Goal: Task Accomplishment & Management: Manage account settings

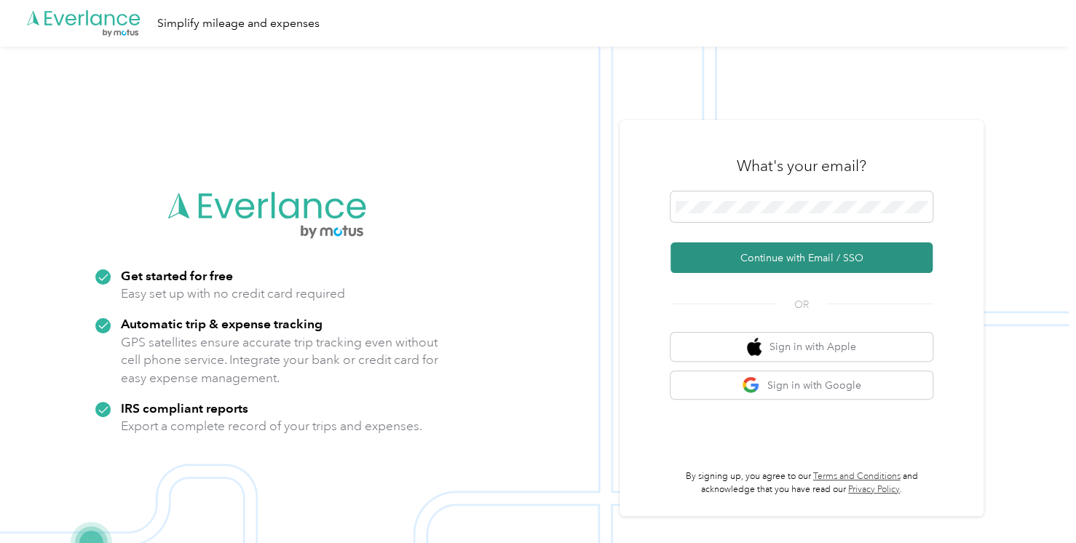
click at [748, 267] on button "Continue with Email / SSO" at bounding box center [802, 257] width 262 height 31
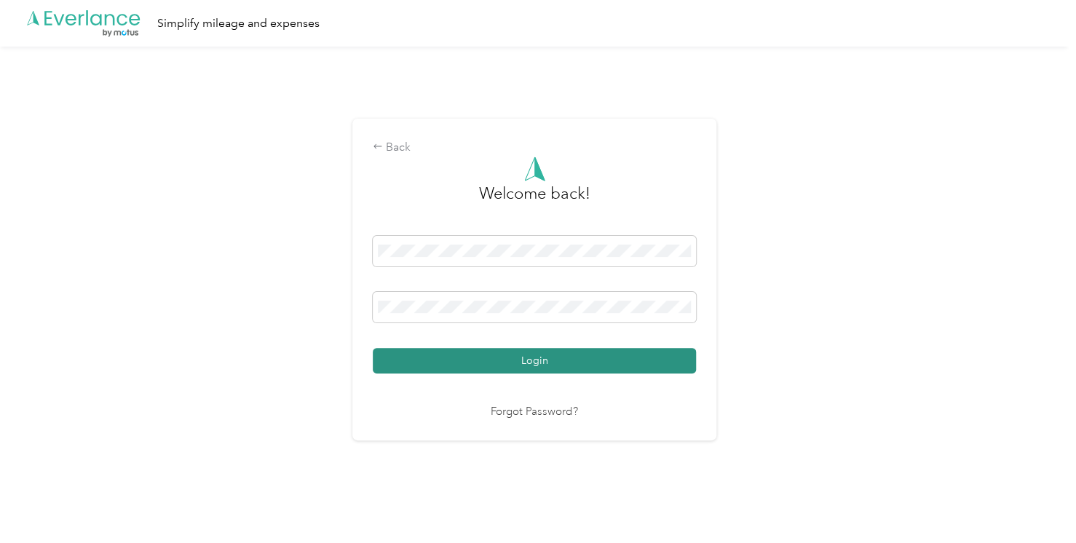
click at [550, 370] on div "Welcome back! Login Forgot Password?" at bounding box center [534, 289] width 323 height 264
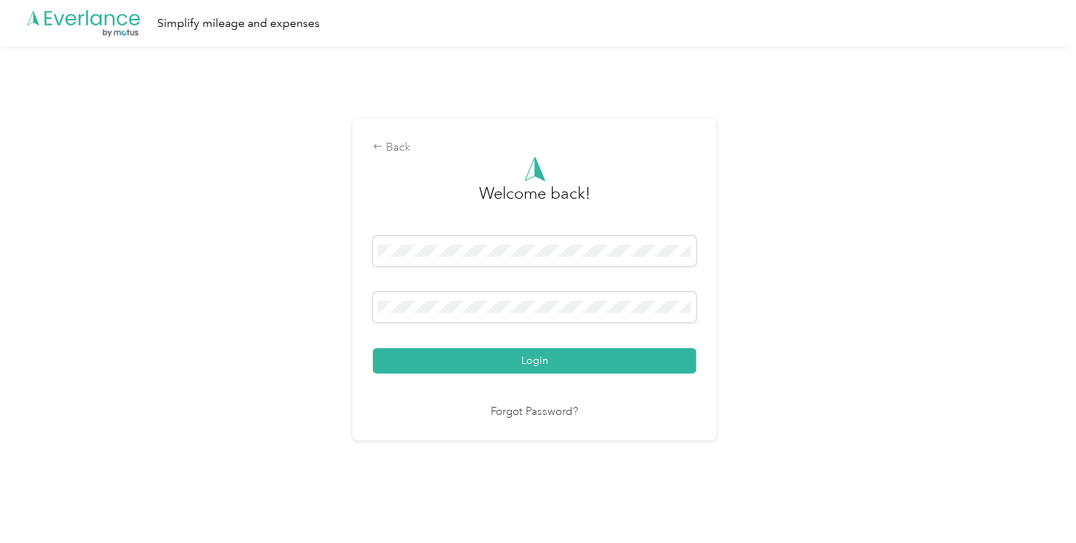
drag, startPoint x: 550, startPoint y: 370, endPoint x: 546, endPoint y: 346, distance: 24.4
click at [546, 346] on div "Login" at bounding box center [534, 305] width 323 height 138
click at [641, 359] on button "Login" at bounding box center [534, 360] width 323 height 25
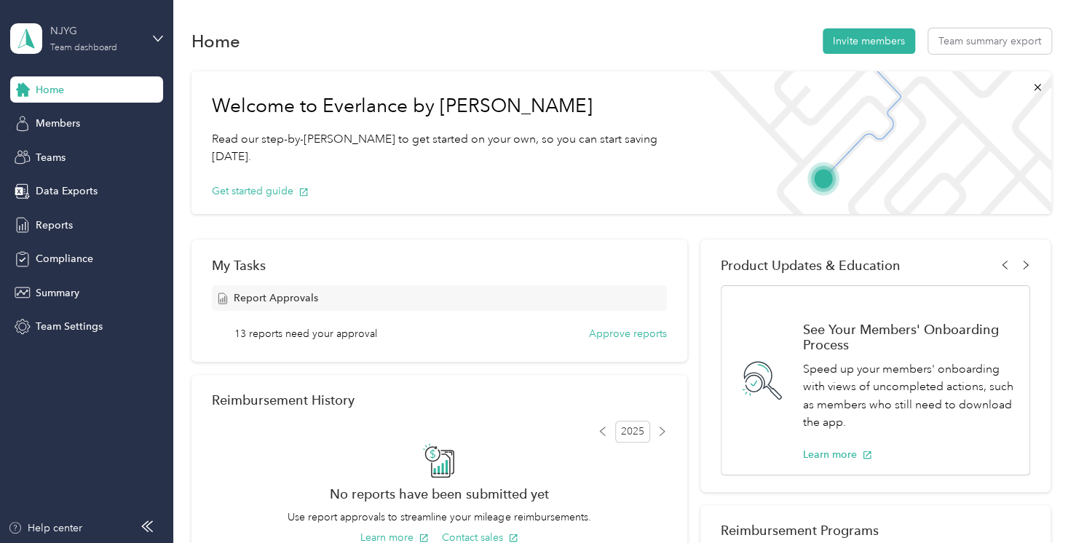
click at [136, 39] on div "NJYG" at bounding box center [95, 30] width 91 height 15
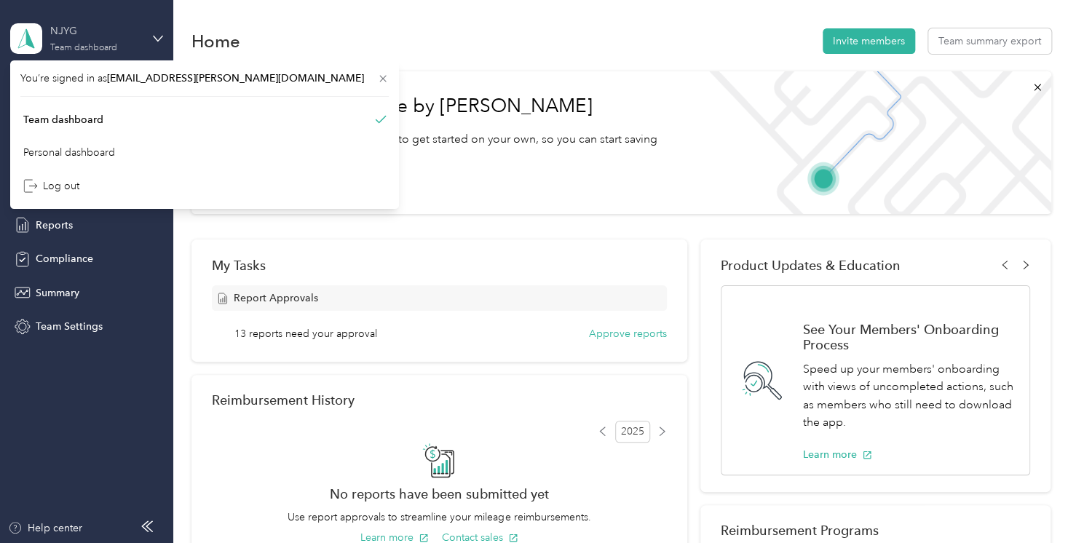
click at [136, 39] on div "NJYG" at bounding box center [95, 30] width 91 height 15
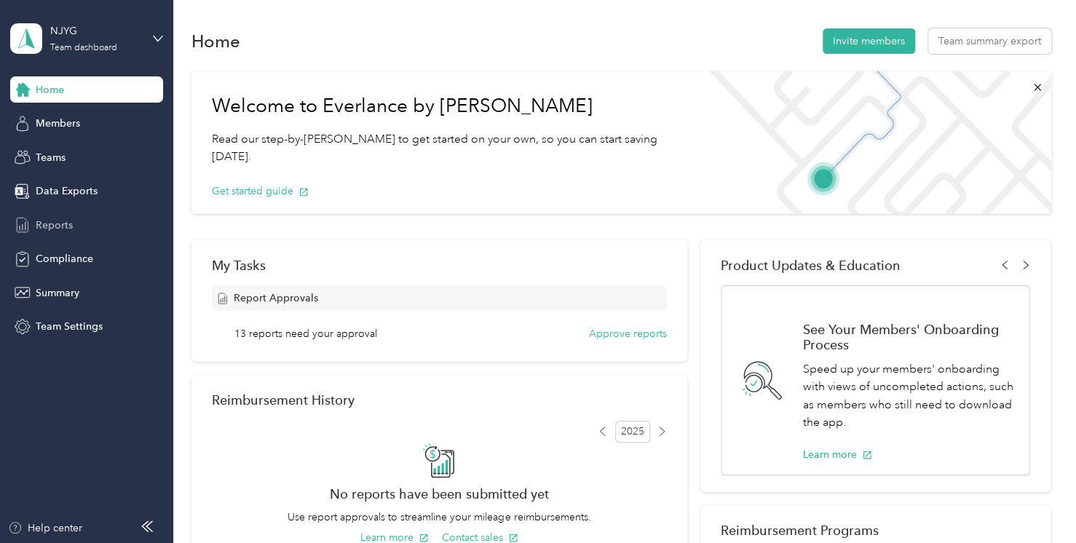
click at [63, 218] on span "Reports" at bounding box center [54, 225] width 37 height 15
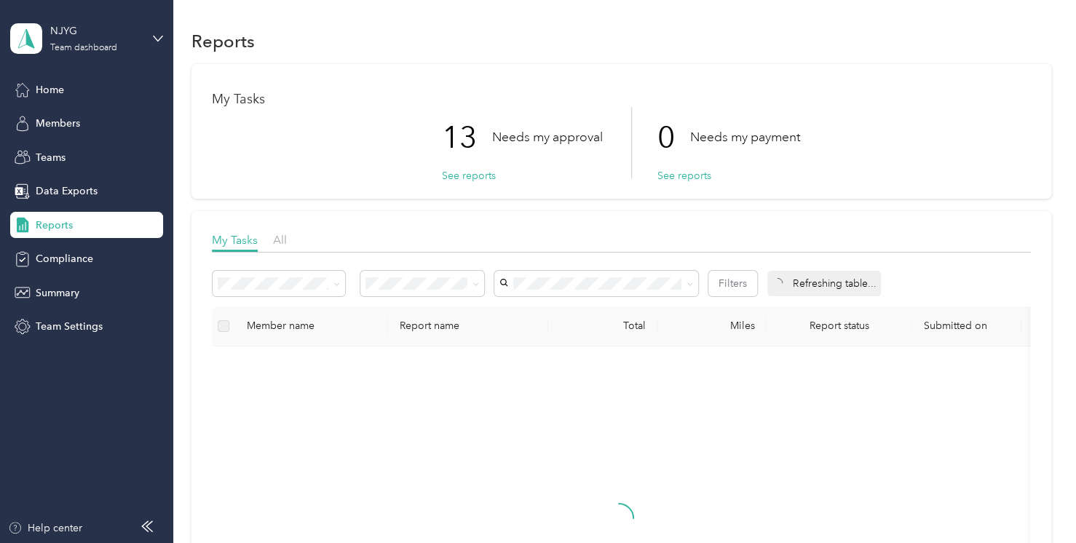
click at [481, 183] on div "My Tasks 13 Needs my approval See reports 0 Needs my payment See reports" at bounding box center [621, 131] width 860 height 135
drag, startPoint x: 495, startPoint y: 171, endPoint x: 478, endPoint y: 175, distance: 17.8
click at [491, 171] on div "13 Needs my approval See reports" at bounding box center [522, 142] width 161 height 71
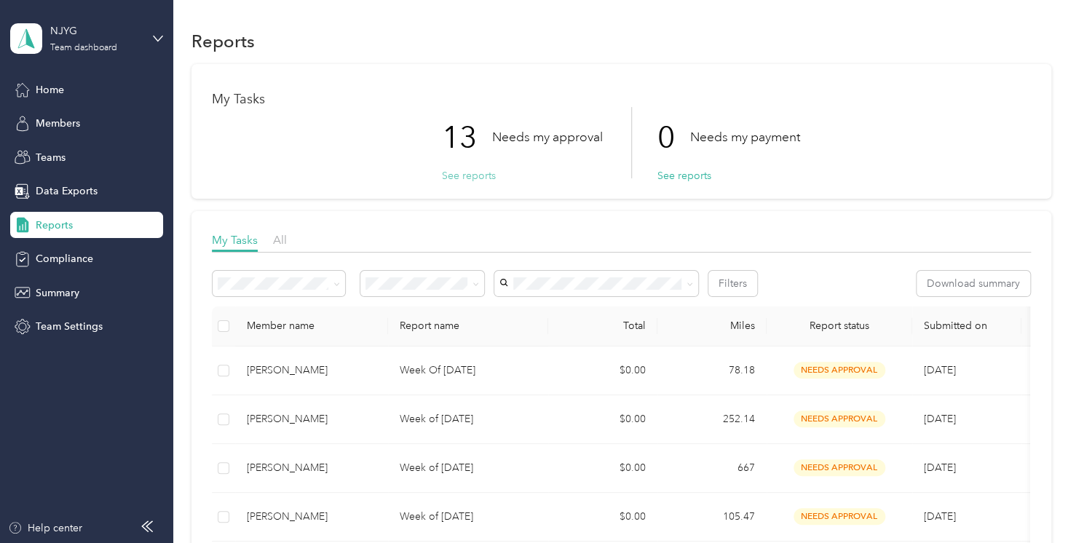
click at [469, 176] on button "See reports" at bounding box center [469, 175] width 54 height 15
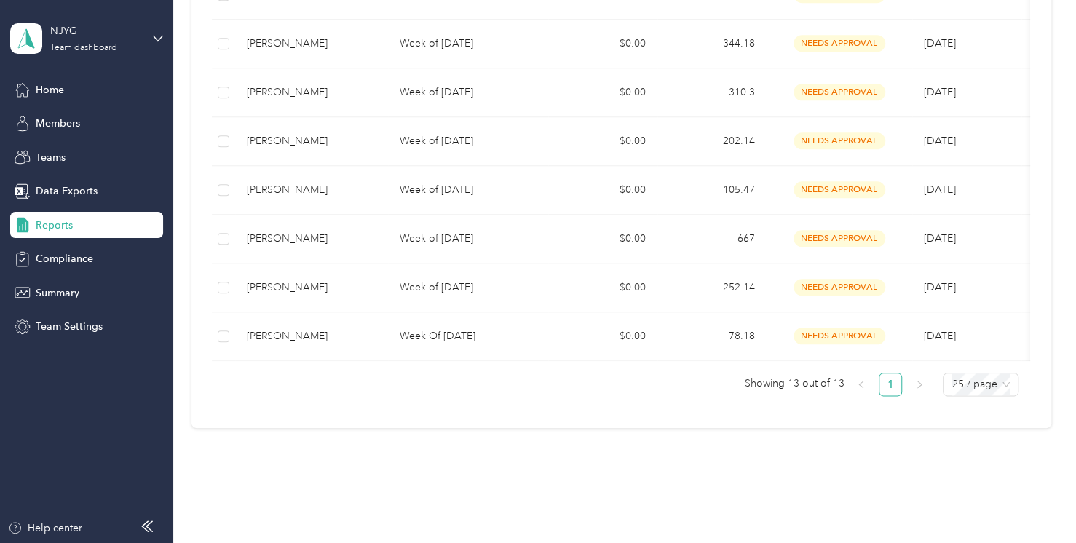
scroll to position [502, 0]
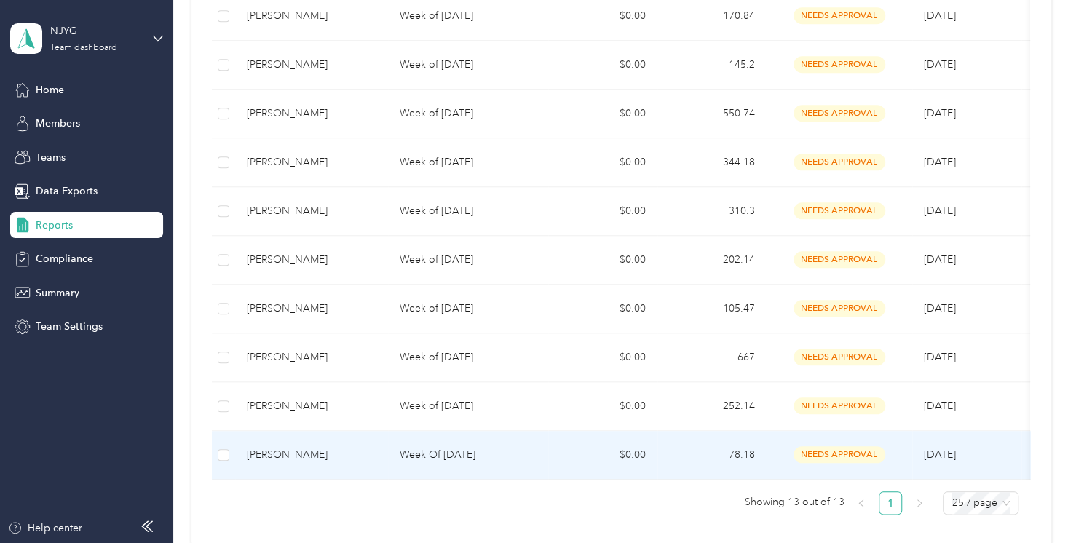
click at [265, 443] on td "[PERSON_NAME]" at bounding box center [311, 455] width 153 height 49
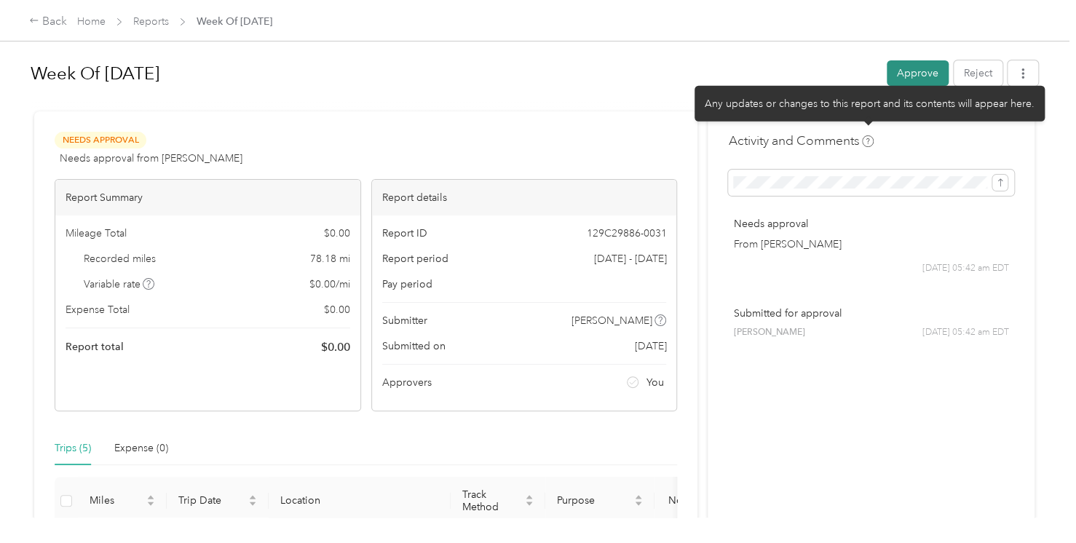
click at [933, 69] on button "Approve" at bounding box center [918, 72] width 62 height 25
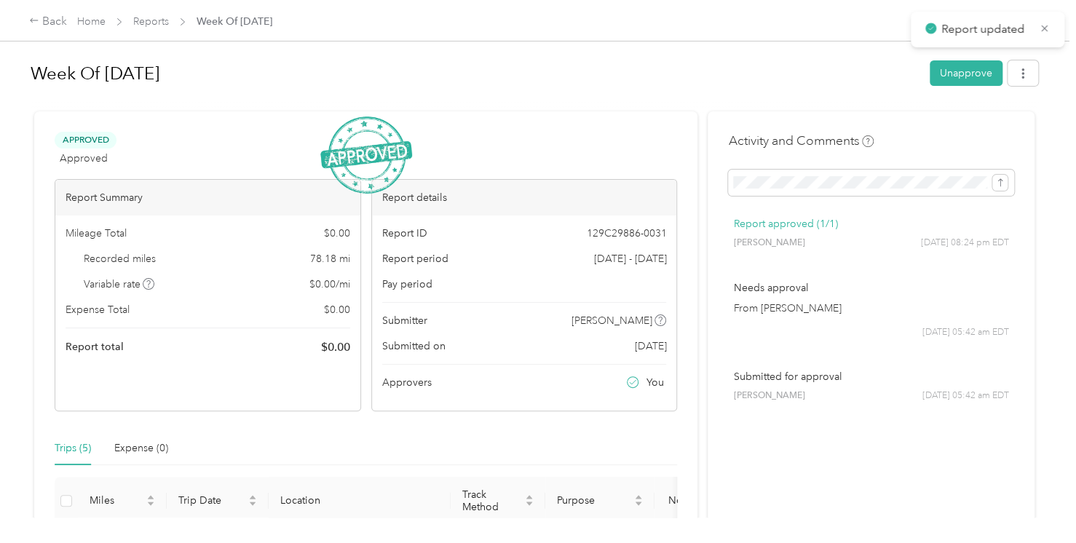
click at [147, 28] on span "Reports" at bounding box center [151, 21] width 36 height 15
click at [169, 24] on div "Home Reports Week Of [DATE]" at bounding box center [174, 21] width 195 height 15
click at [131, 24] on div "Home Reports Week Of [DATE]" at bounding box center [174, 21] width 195 height 15
click at [139, 24] on link "Reports" at bounding box center [151, 21] width 36 height 12
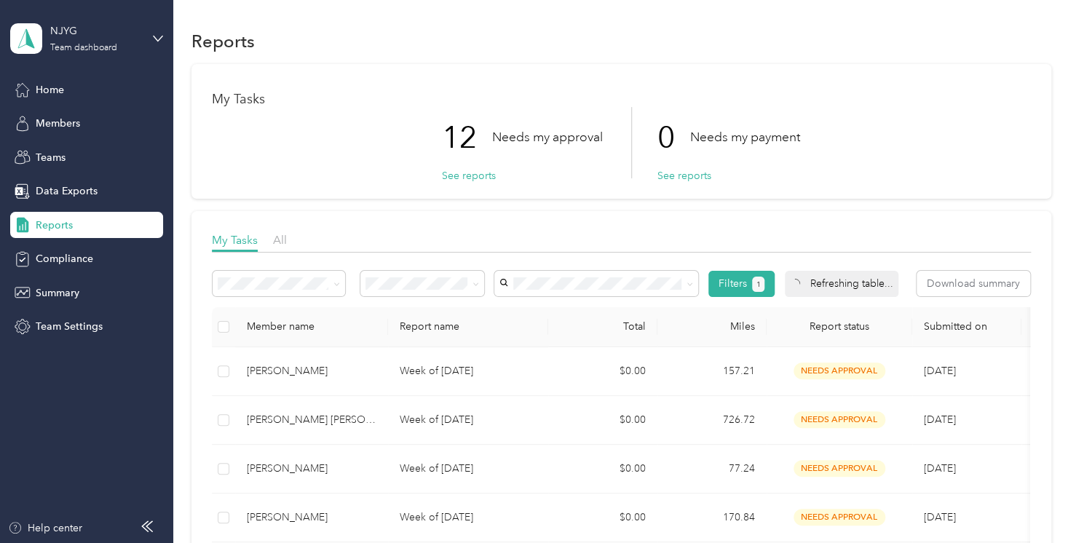
scroll to position [582, 0]
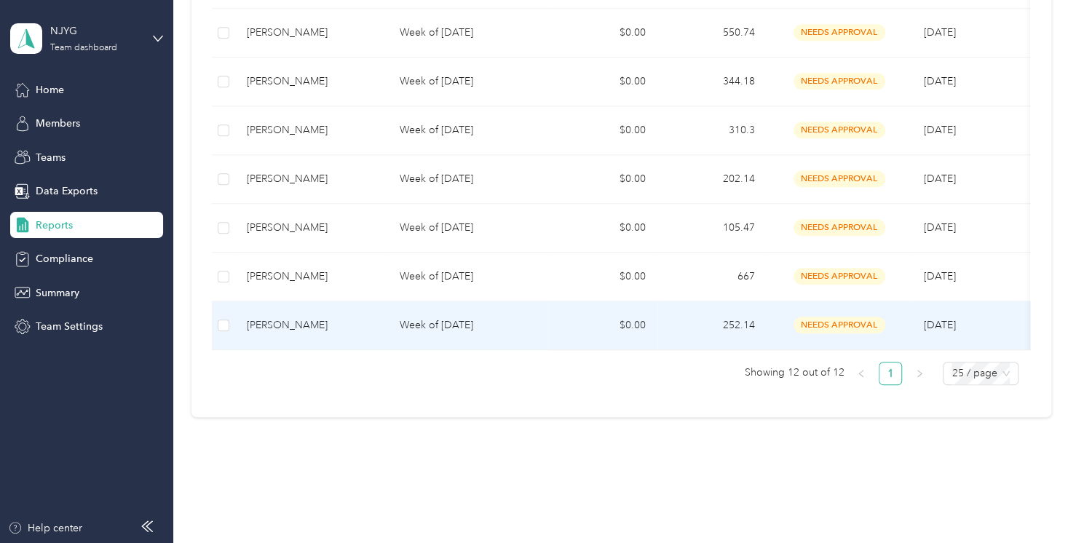
click at [256, 327] on div "[PERSON_NAME]" at bounding box center [312, 325] width 130 height 16
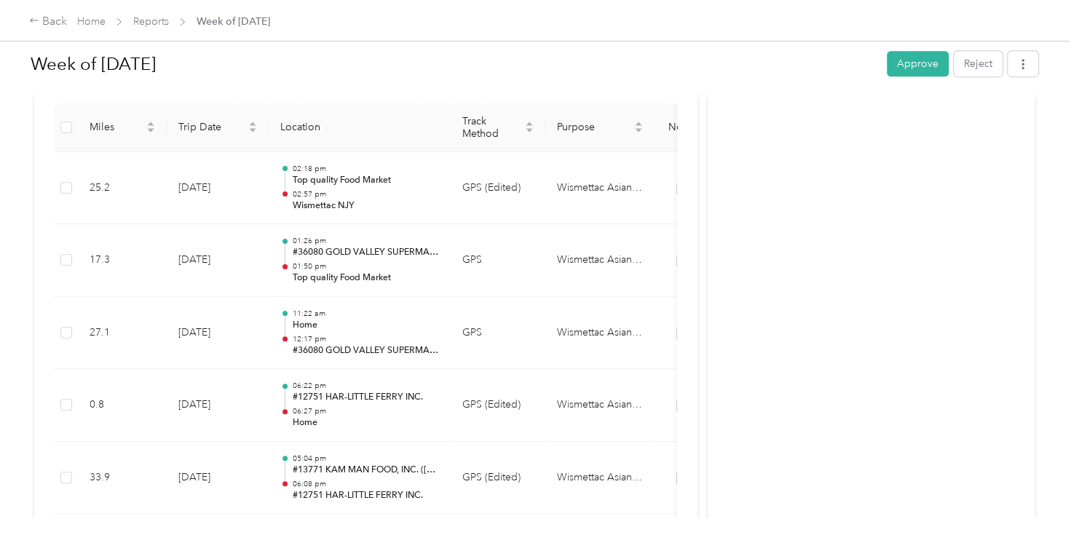
scroll to position [367, 0]
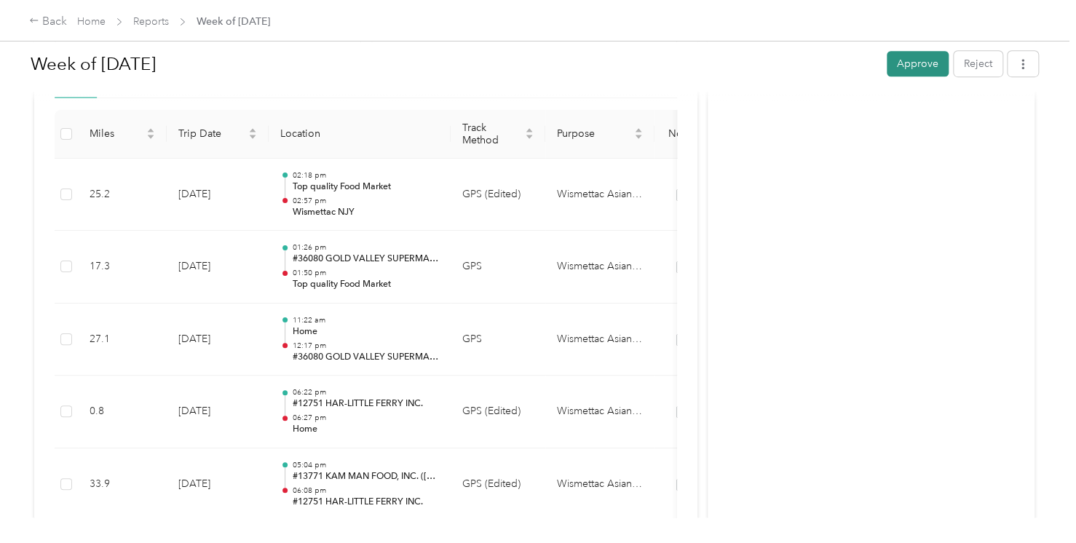
click at [898, 51] on button "Approve" at bounding box center [918, 63] width 62 height 25
click at [159, 26] on link "Reports" at bounding box center [151, 21] width 36 height 12
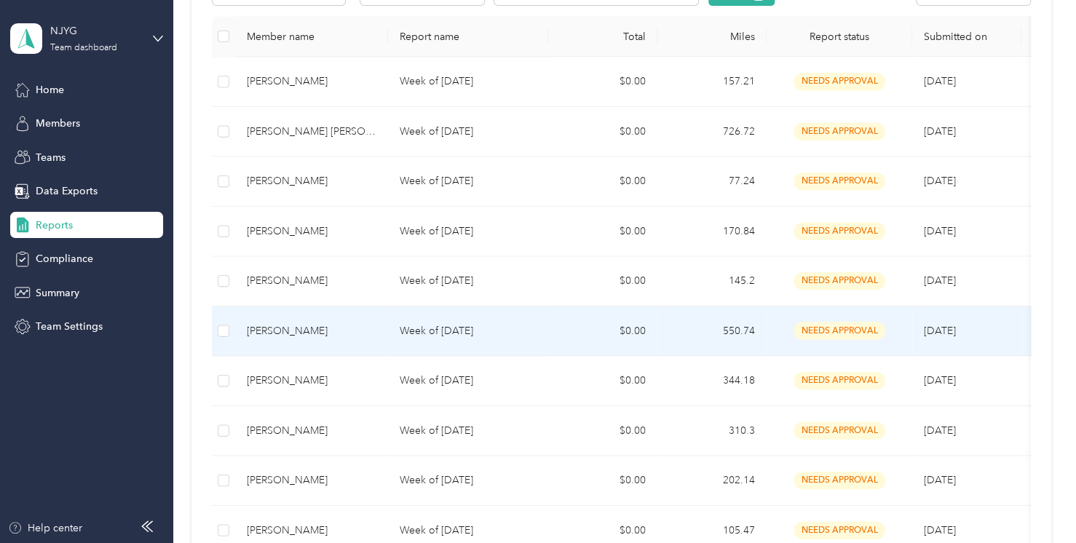
scroll to position [566, 0]
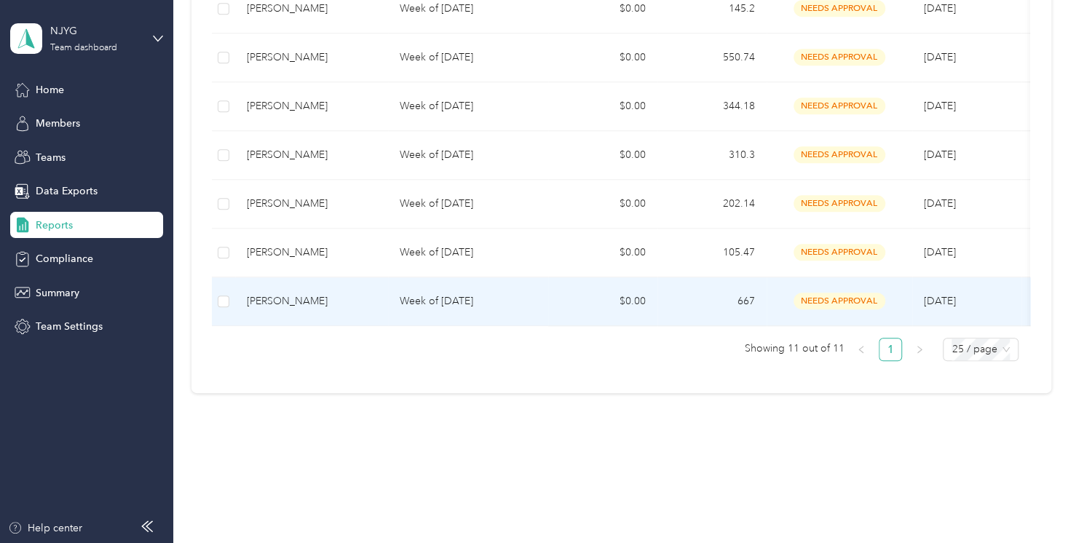
click at [446, 293] on p "Week of [DATE]" at bounding box center [468, 301] width 137 height 16
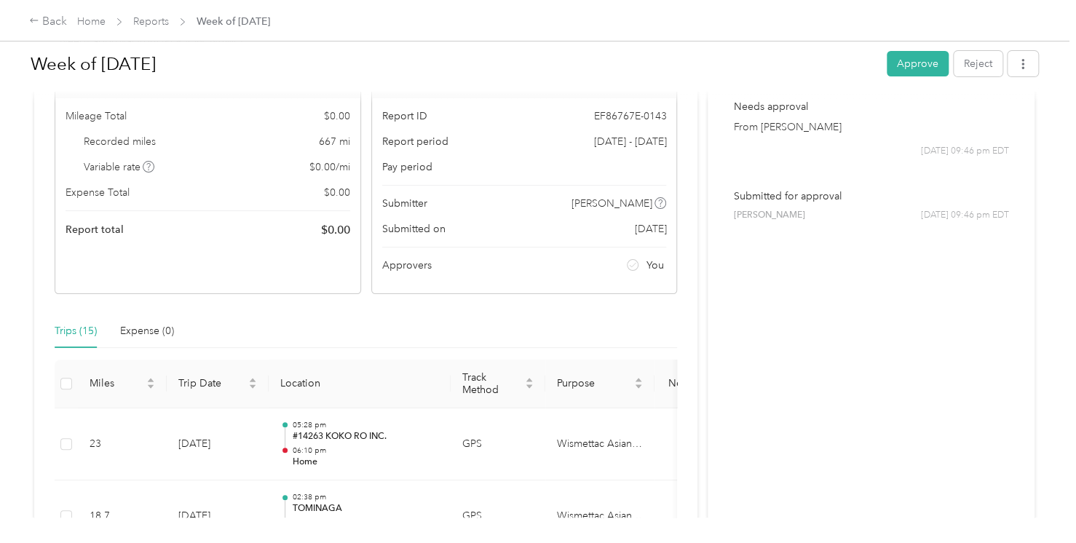
scroll to position [90, 0]
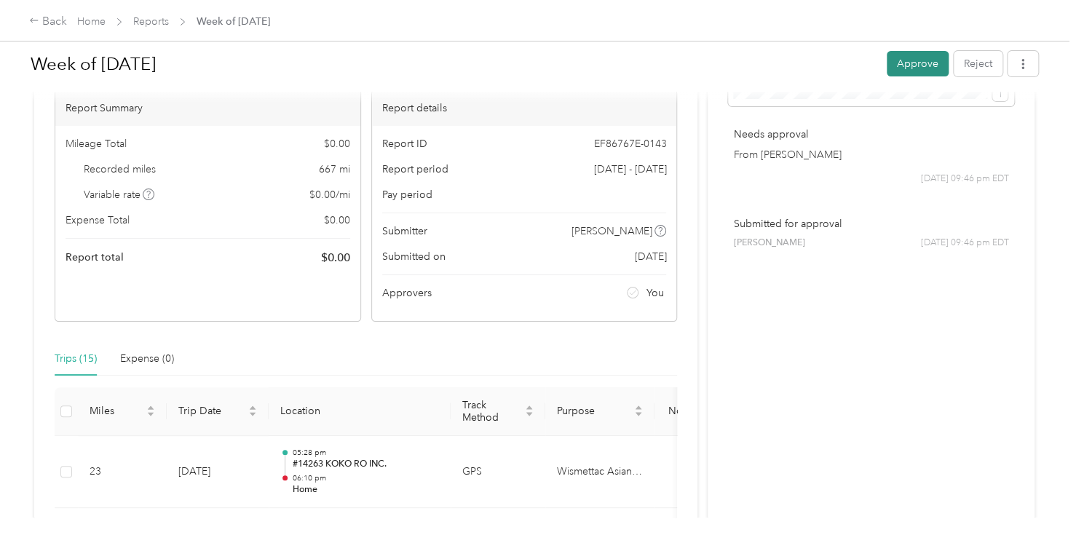
click at [917, 63] on button "Approve" at bounding box center [918, 63] width 62 height 25
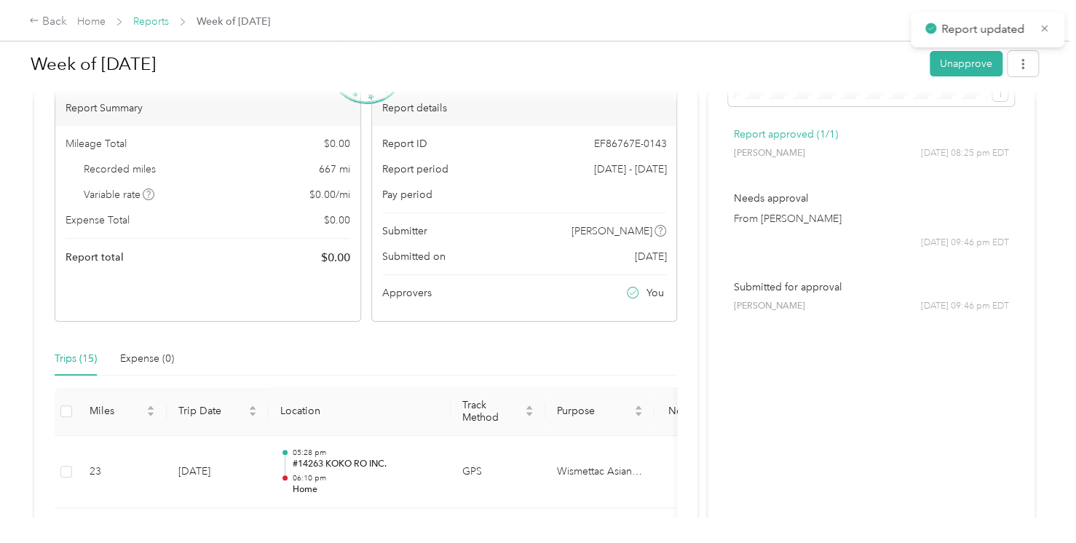
click at [159, 15] on link "Reports" at bounding box center [151, 21] width 36 height 12
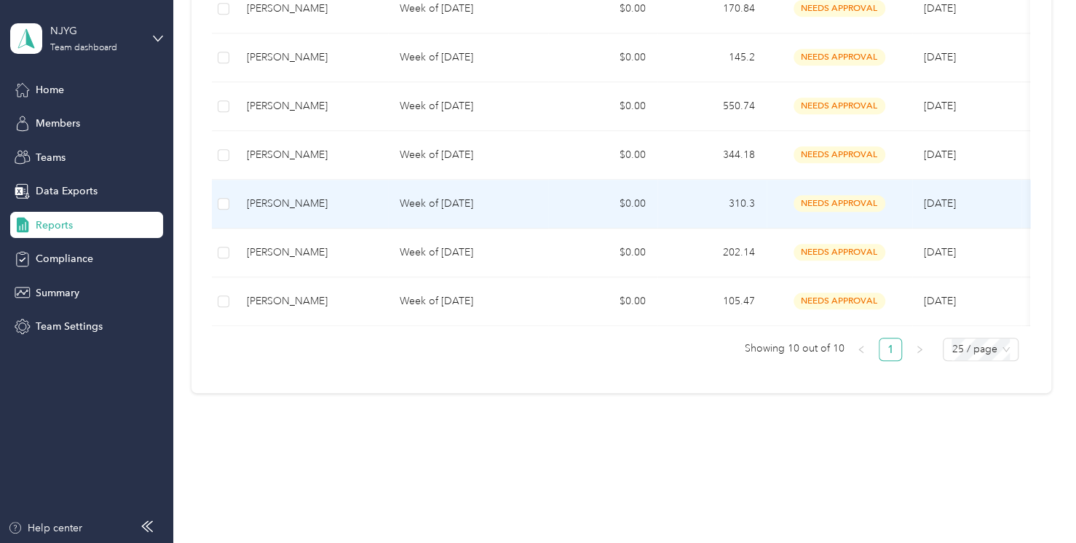
scroll to position [518, 0]
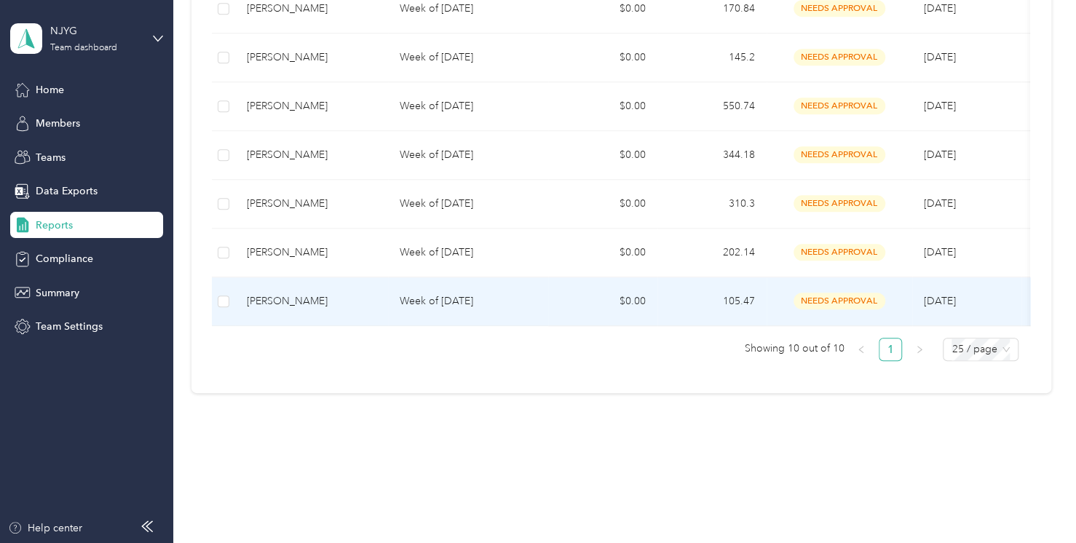
click at [281, 293] on div "[PERSON_NAME]" at bounding box center [312, 301] width 130 height 16
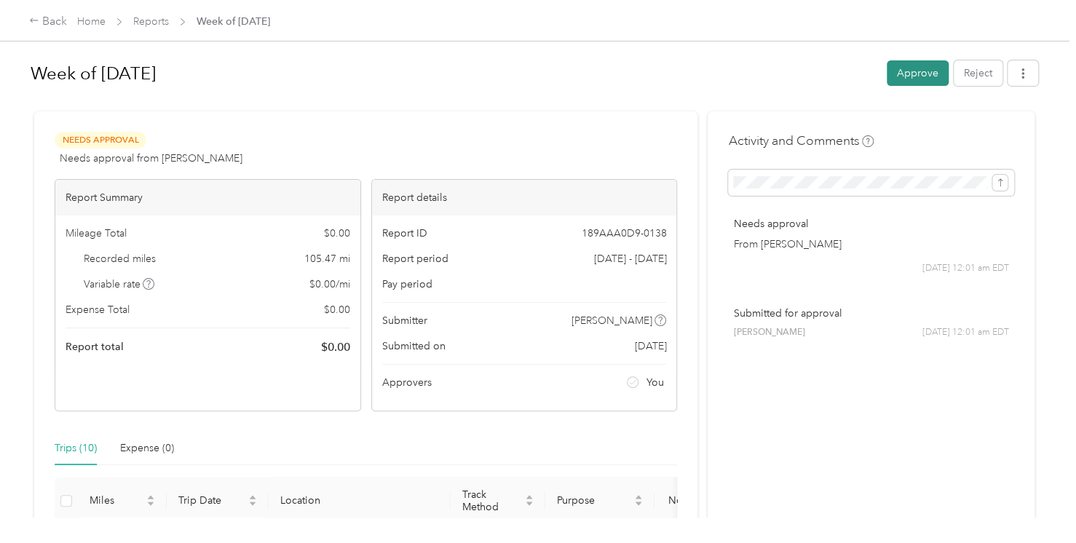
click at [915, 77] on button "Approve" at bounding box center [918, 72] width 62 height 25
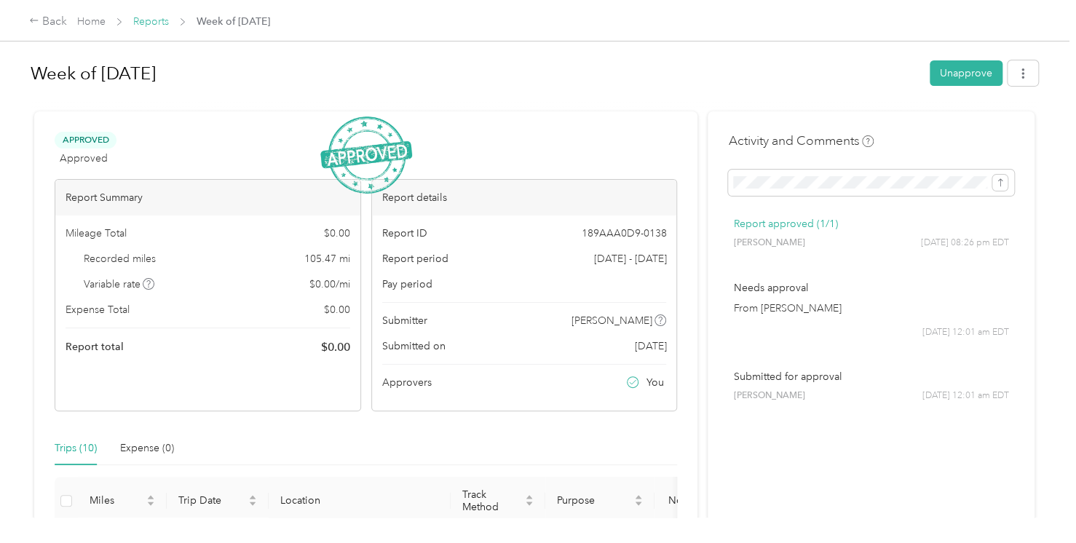
click at [159, 25] on link "Reports" at bounding box center [151, 21] width 36 height 12
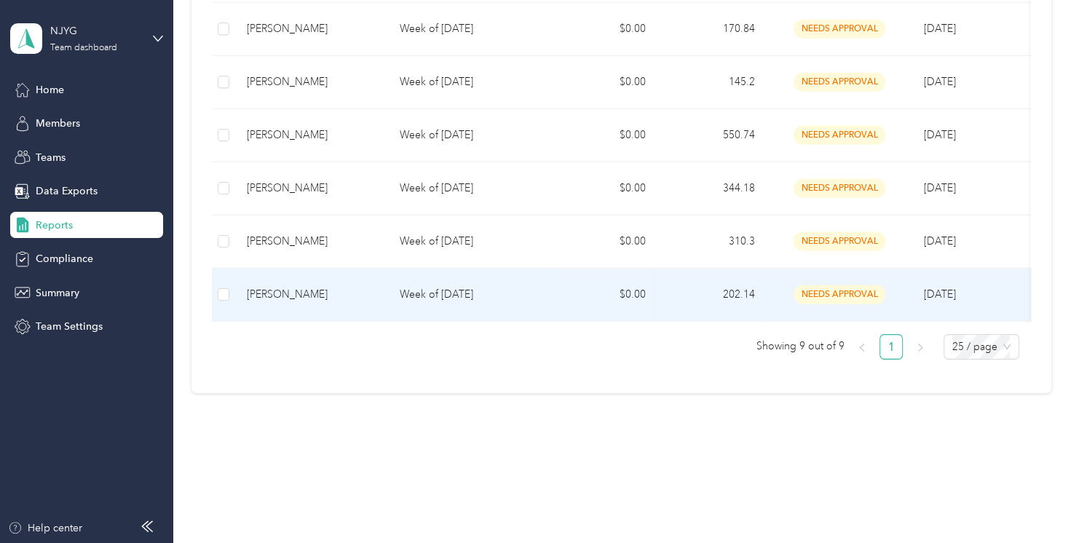
scroll to position [469, 0]
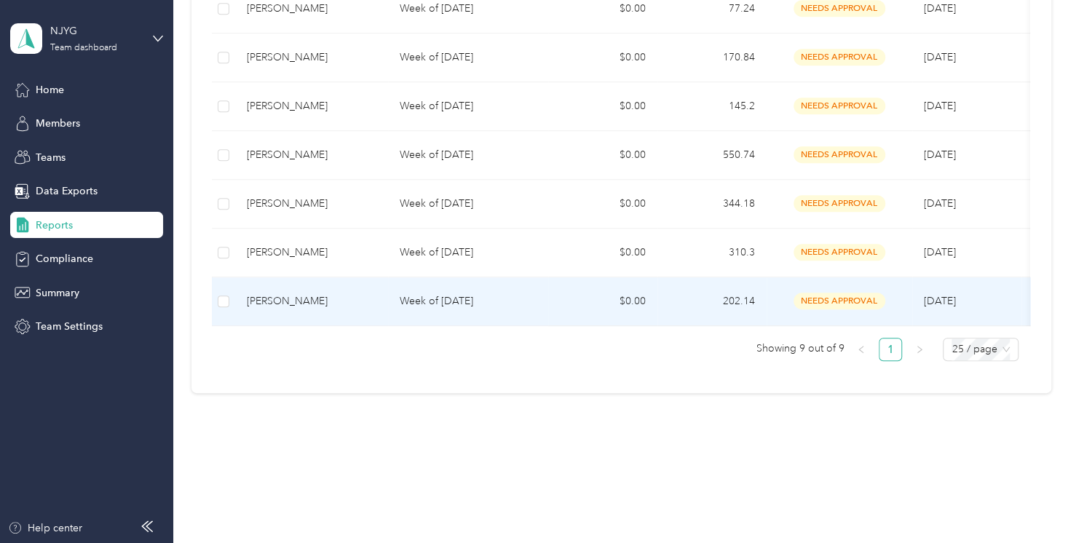
click at [310, 293] on div "[PERSON_NAME]" at bounding box center [312, 301] width 130 height 16
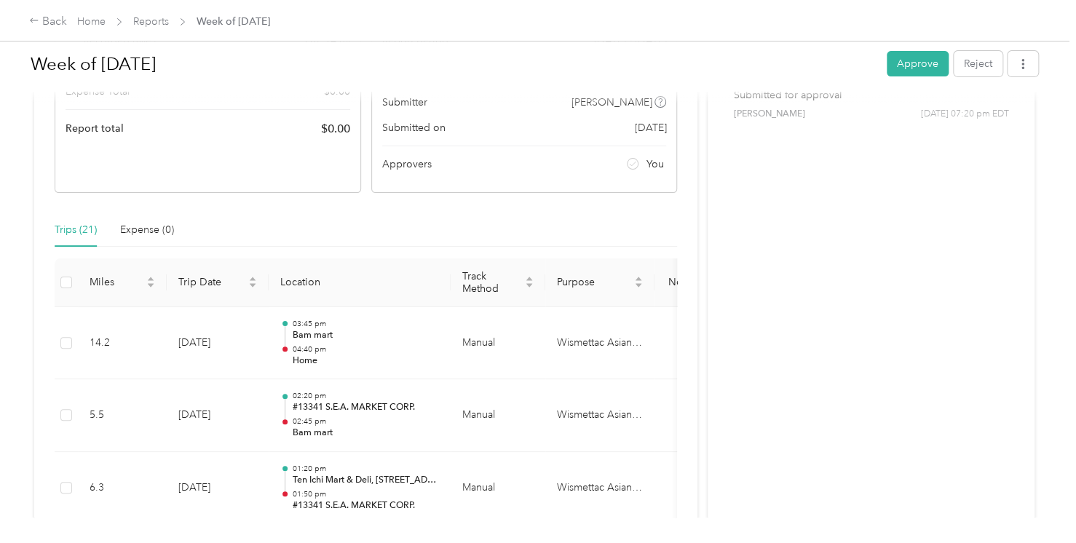
scroll to position [208, 0]
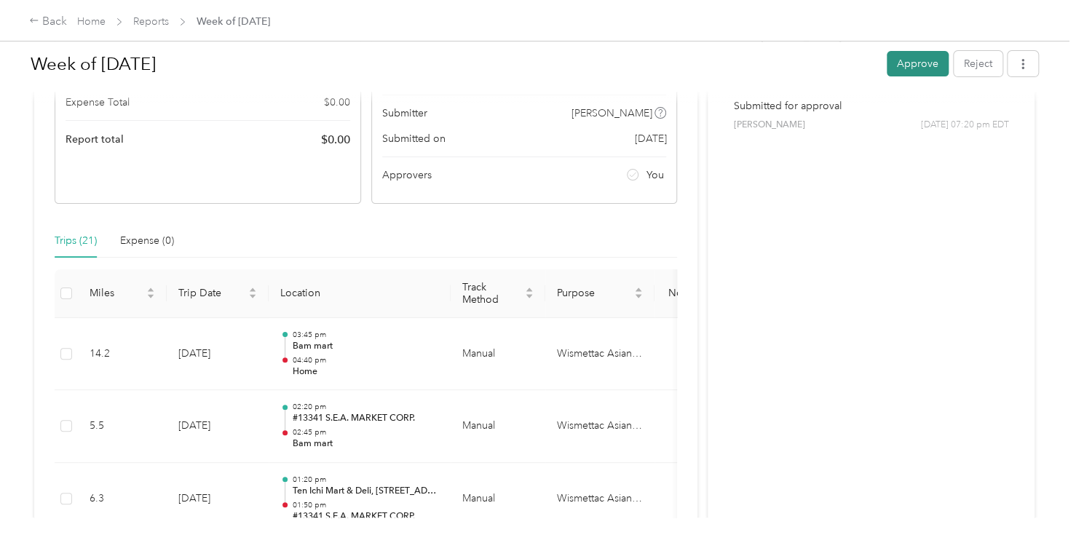
click at [909, 62] on button "Approve" at bounding box center [918, 63] width 62 height 25
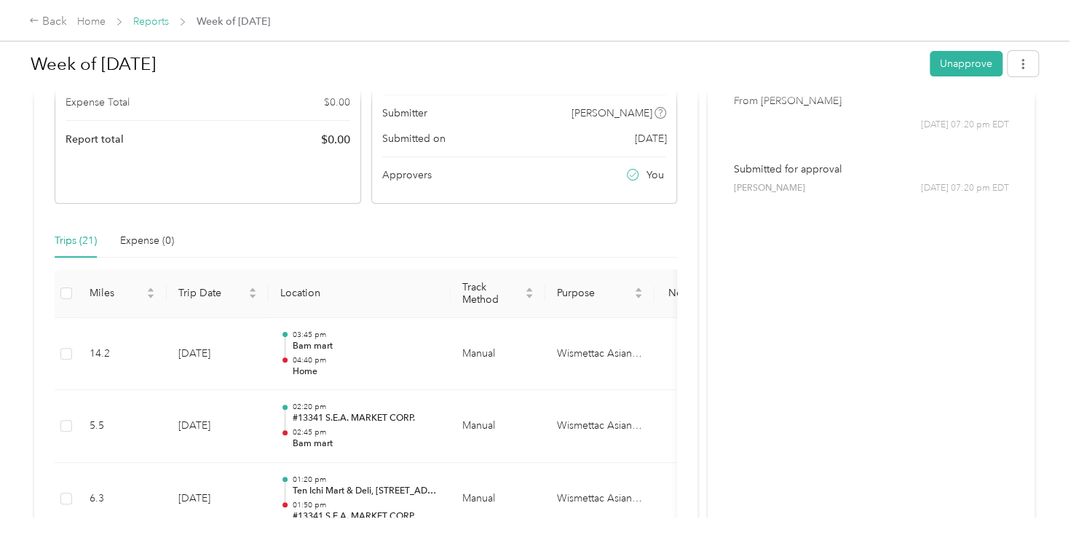
click at [161, 25] on link "Reports" at bounding box center [151, 21] width 36 height 12
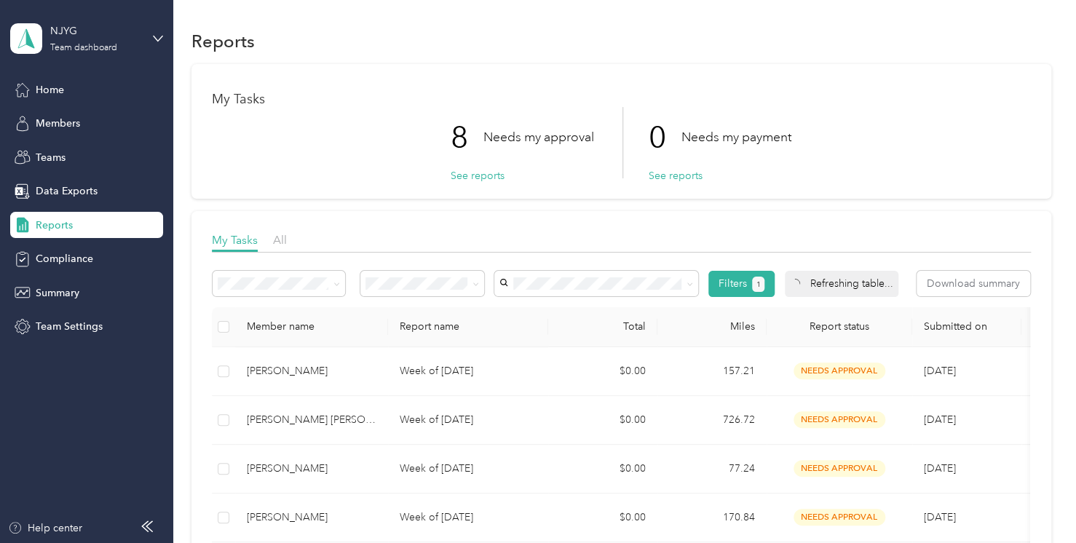
scroll to position [420, 0]
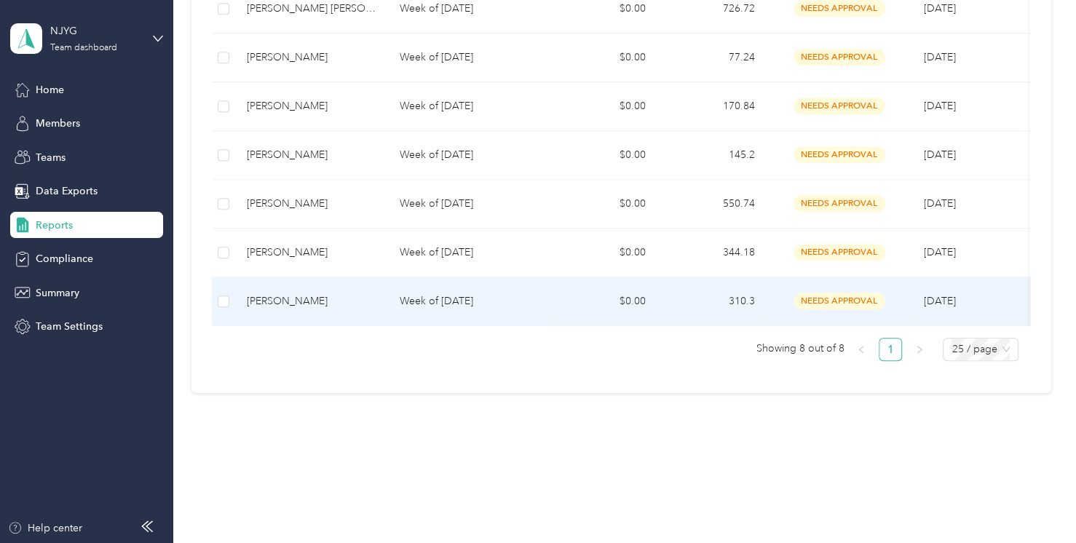
click at [285, 293] on div "[PERSON_NAME]" at bounding box center [312, 301] width 130 height 16
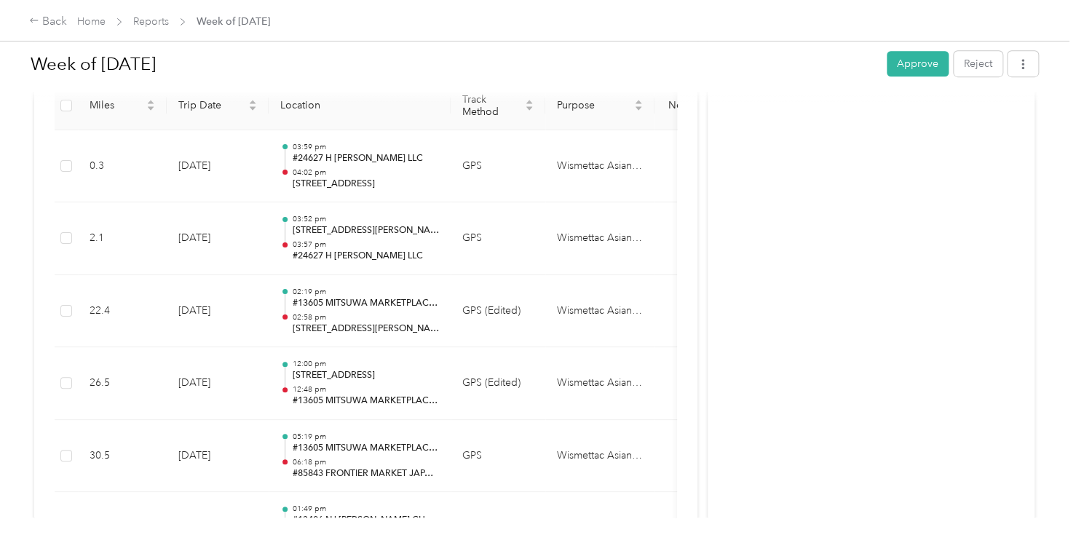
scroll to position [380, 0]
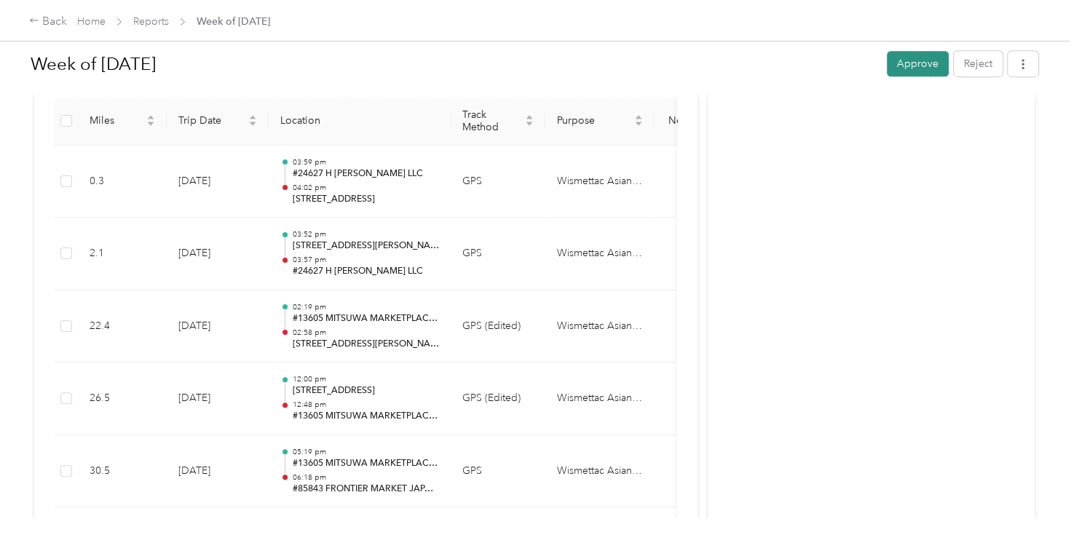
click at [917, 54] on button "Approve" at bounding box center [918, 63] width 62 height 25
click at [164, 22] on link "Reports" at bounding box center [151, 21] width 36 height 12
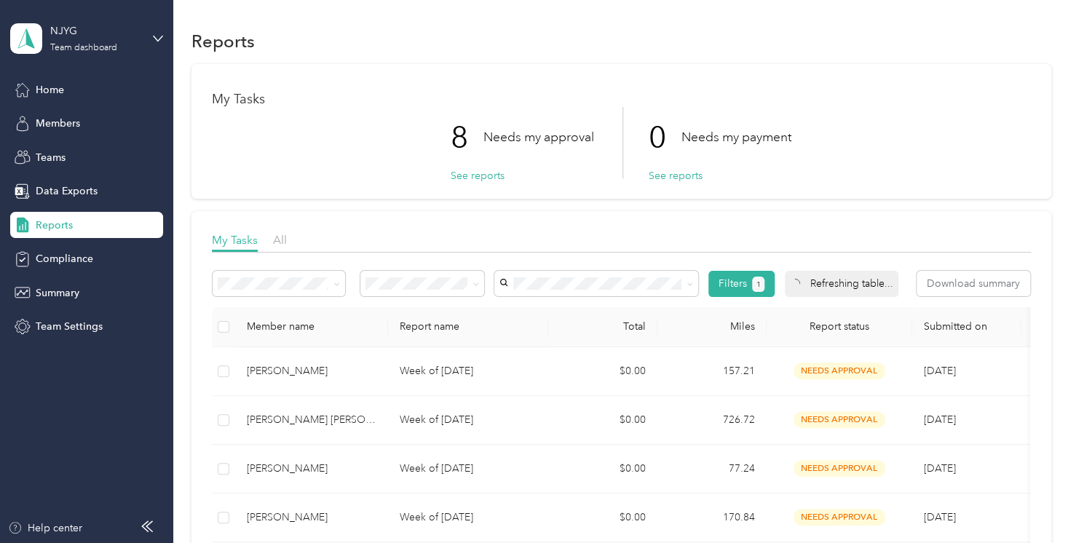
scroll to position [291, 0]
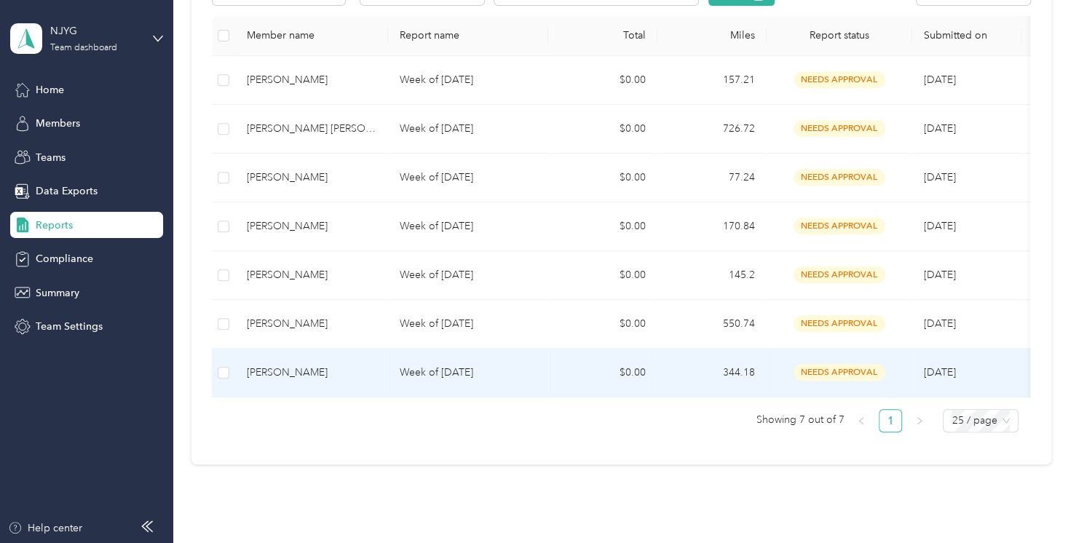
click at [291, 380] on td "[PERSON_NAME]" at bounding box center [311, 373] width 153 height 49
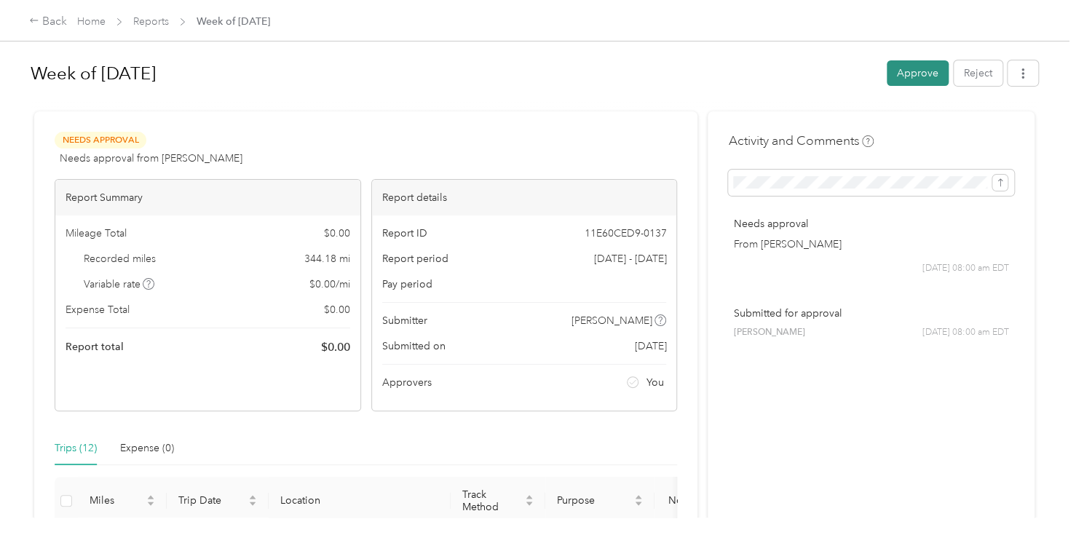
click at [933, 78] on button "Approve" at bounding box center [918, 72] width 62 height 25
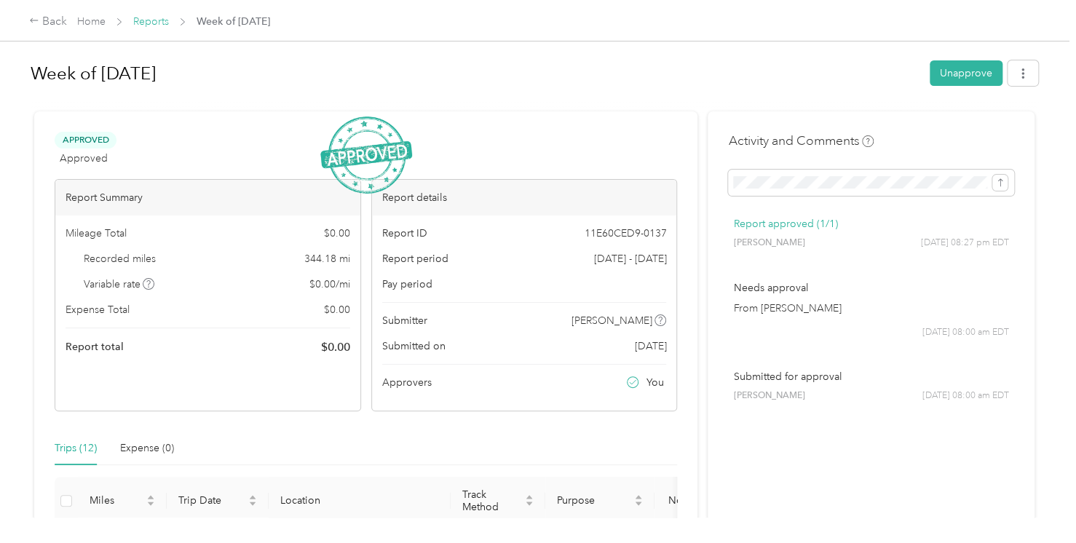
click at [141, 20] on link "Reports" at bounding box center [151, 21] width 36 height 12
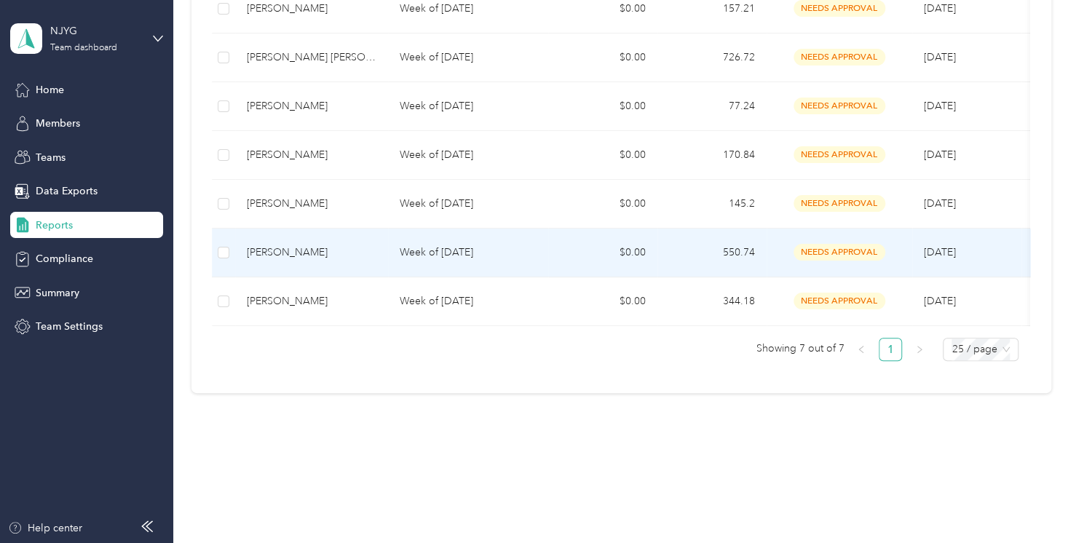
scroll to position [323, 0]
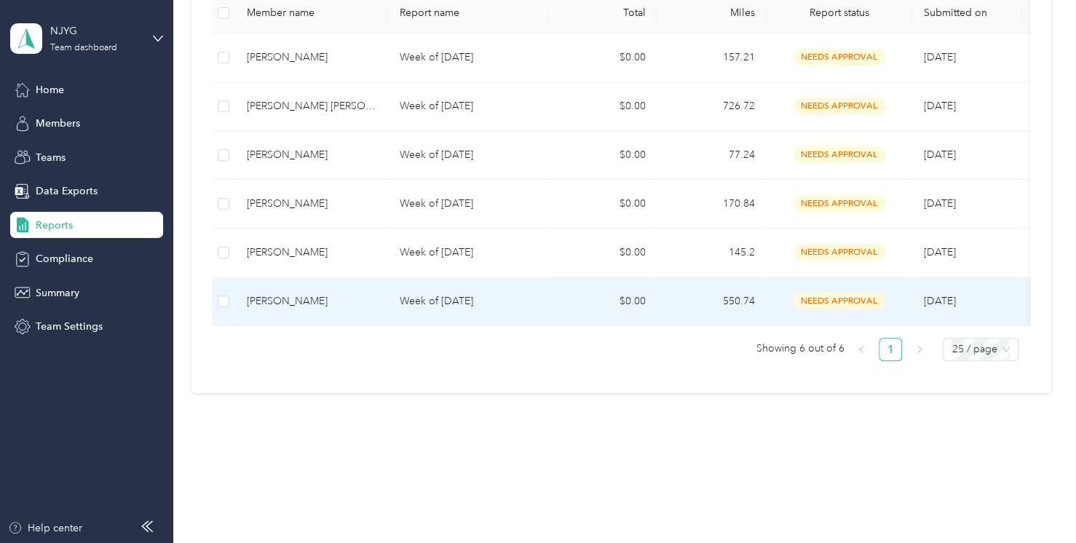
click at [268, 293] on div "[PERSON_NAME]" at bounding box center [312, 301] width 130 height 16
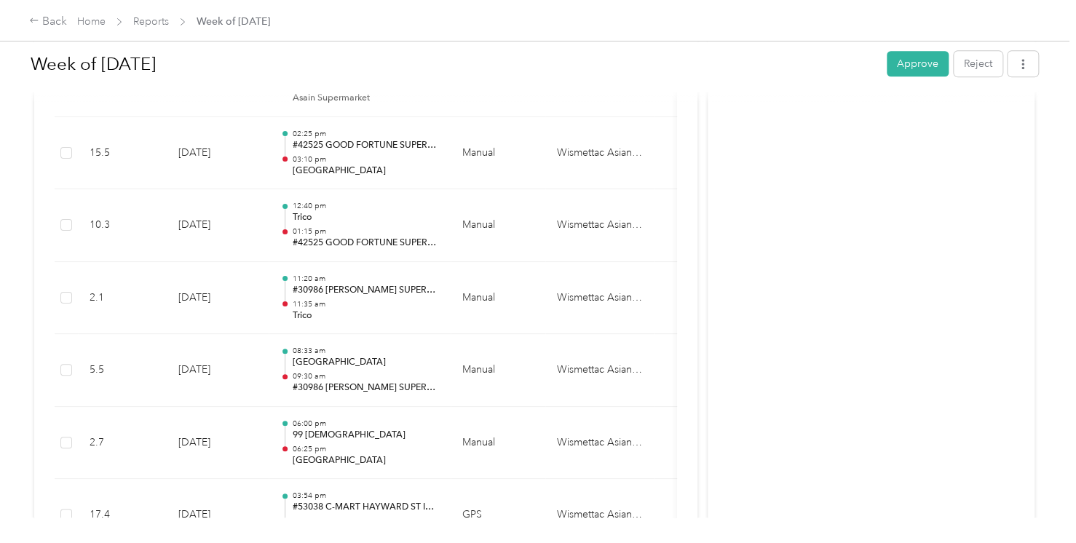
scroll to position [552, 0]
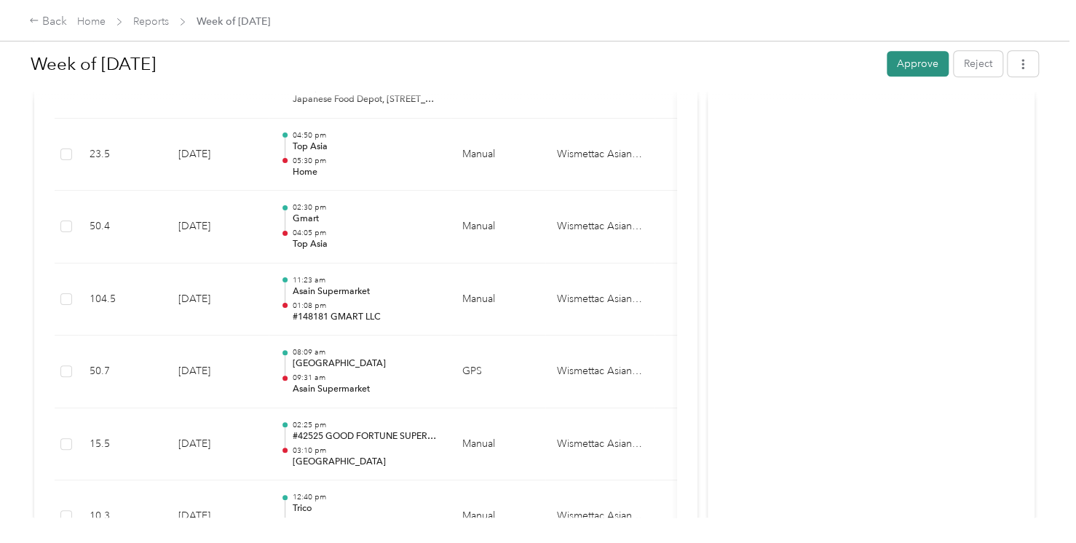
click at [895, 69] on button "Approve" at bounding box center [918, 63] width 62 height 25
click at [154, 24] on link "Reports" at bounding box center [151, 21] width 36 height 12
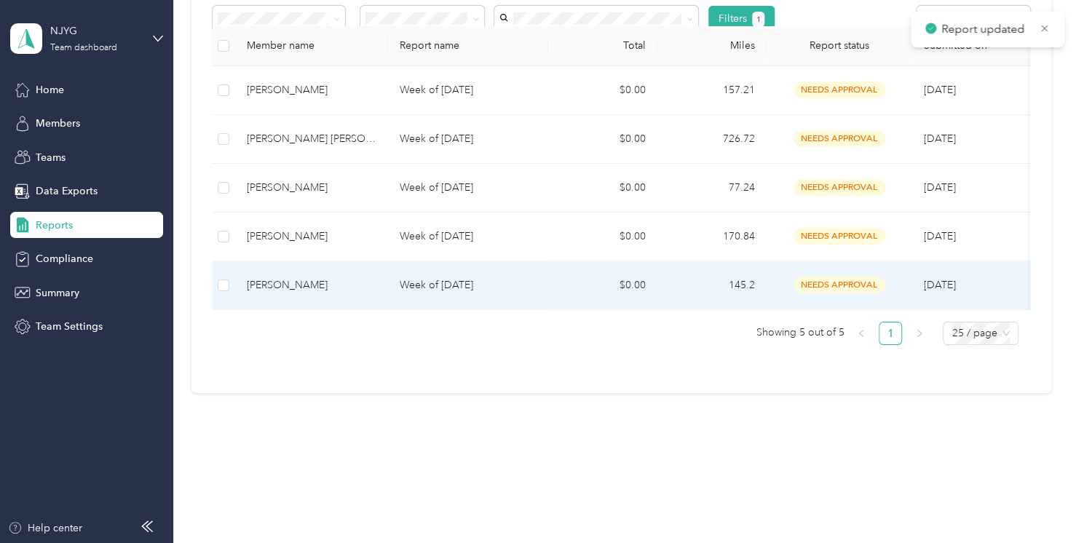
scroll to position [274, 0]
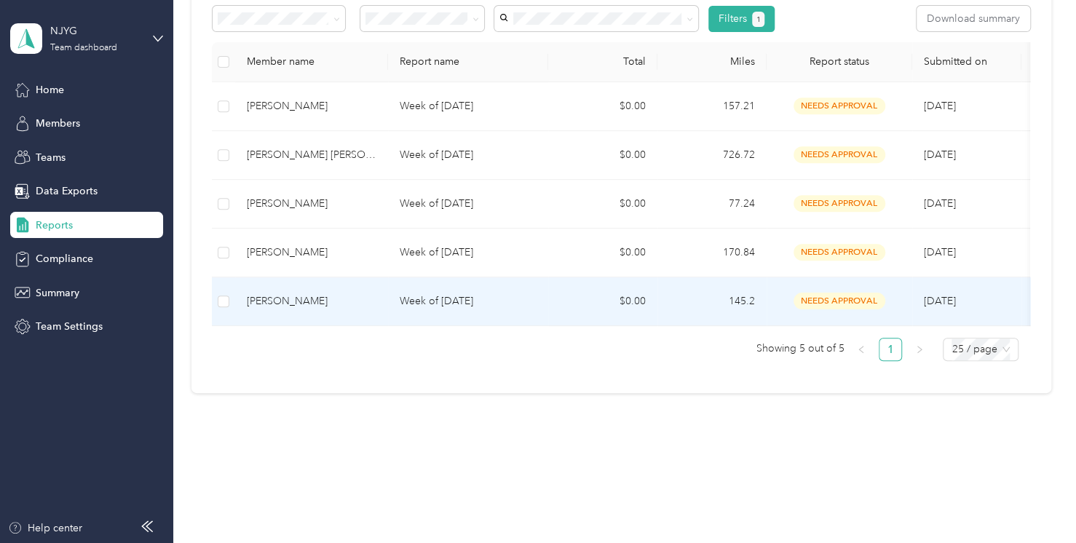
click at [259, 293] on div "[PERSON_NAME]" at bounding box center [312, 301] width 130 height 16
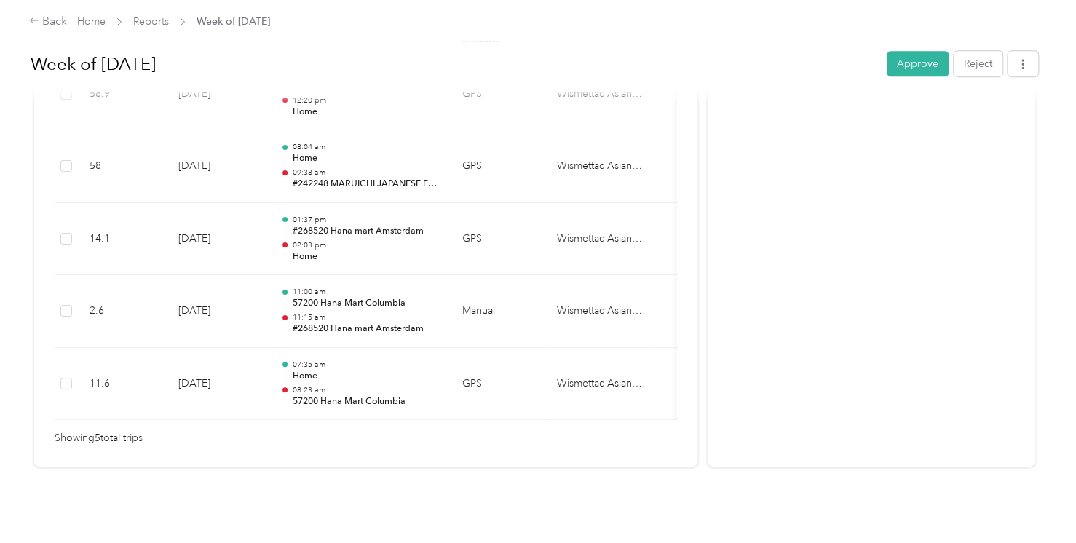
scroll to position [197, 0]
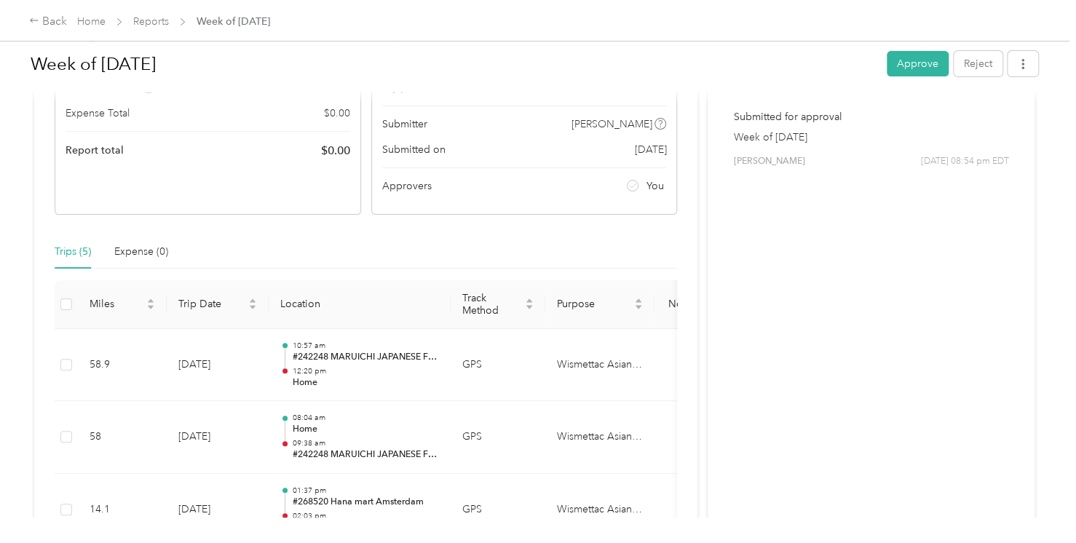
click at [915, 65] on button "Approve" at bounding box center [918, 63] width 62 height 25
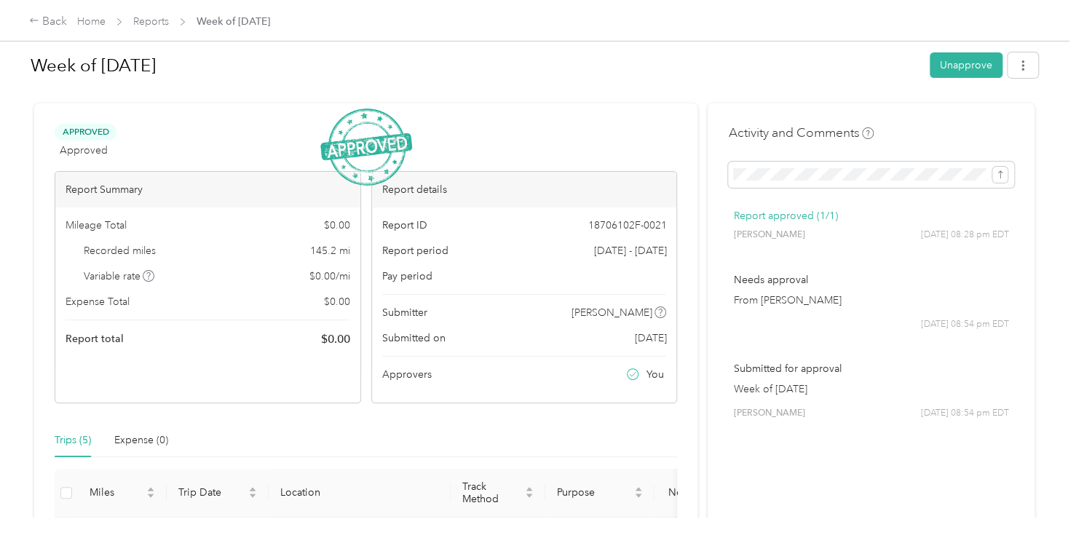
scroll to position [0, 0]
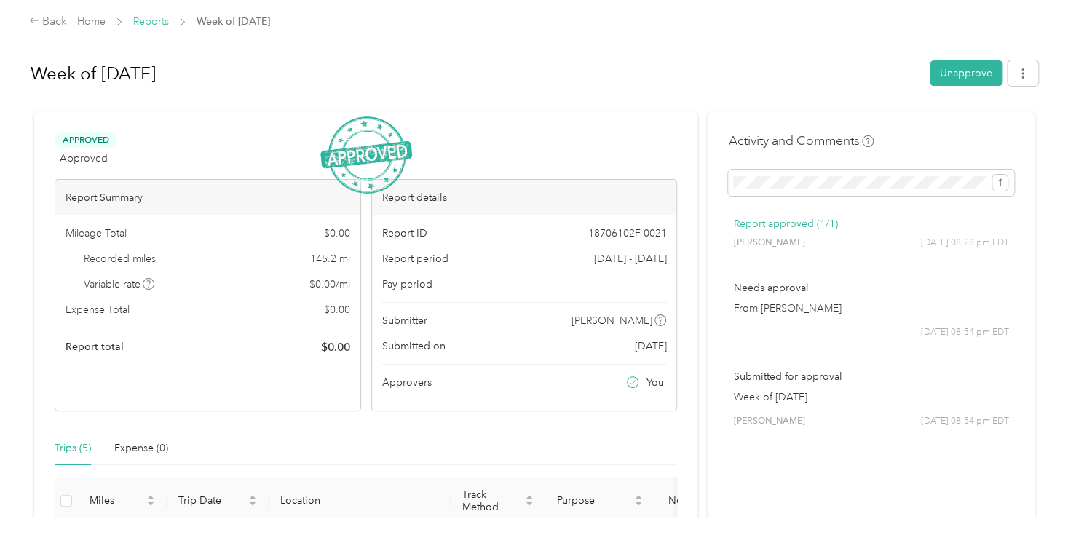
click at [165, 25] on link "Reports" at bounding box center [151, 21] width 36 height 12
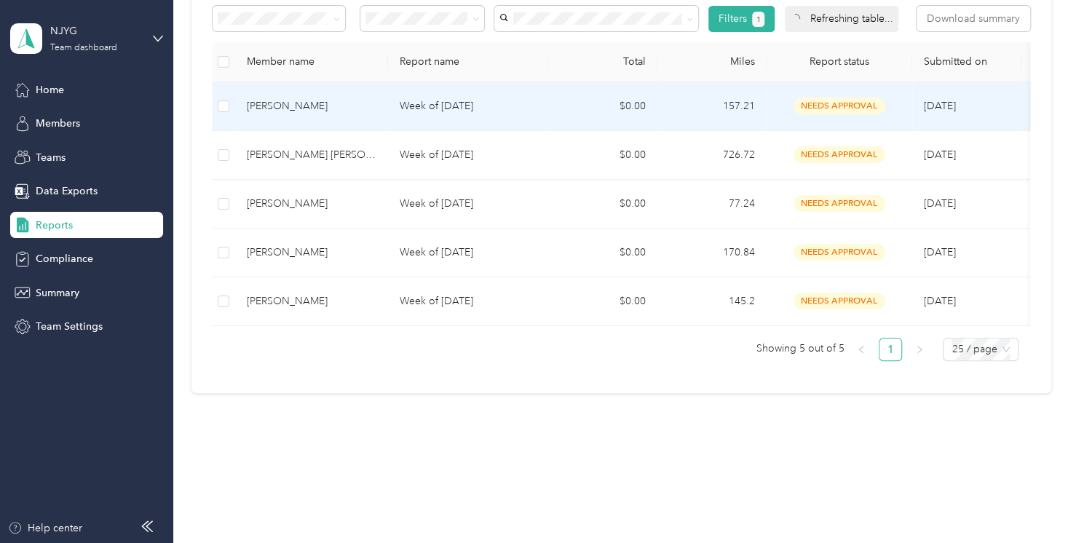
scroll to position [226, 0]
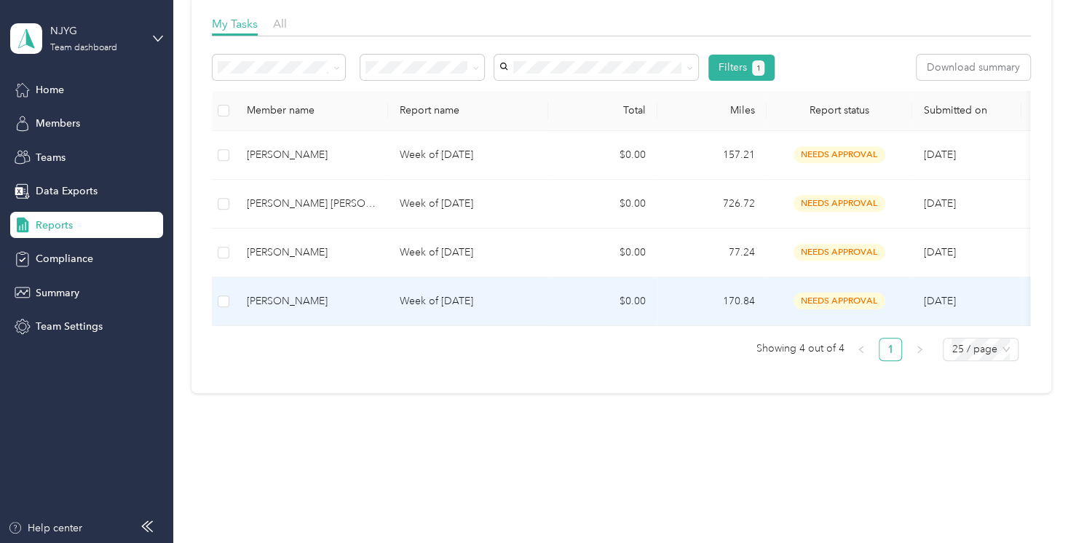
click at [290, 293] on div "[PERSON_NAME]" at bounding box center [312, 301] width 130 height 16
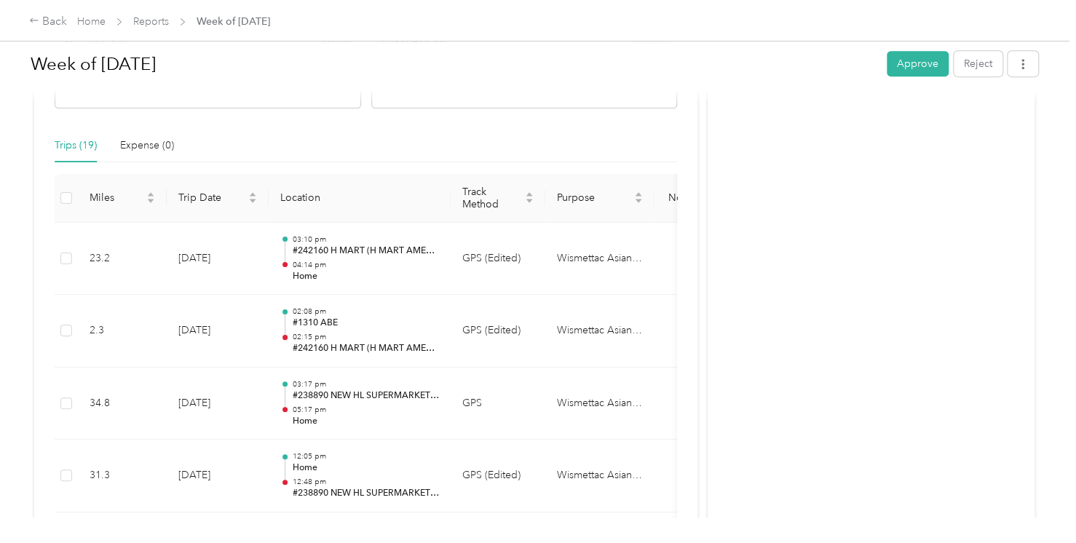
scroll to position [297, 0]
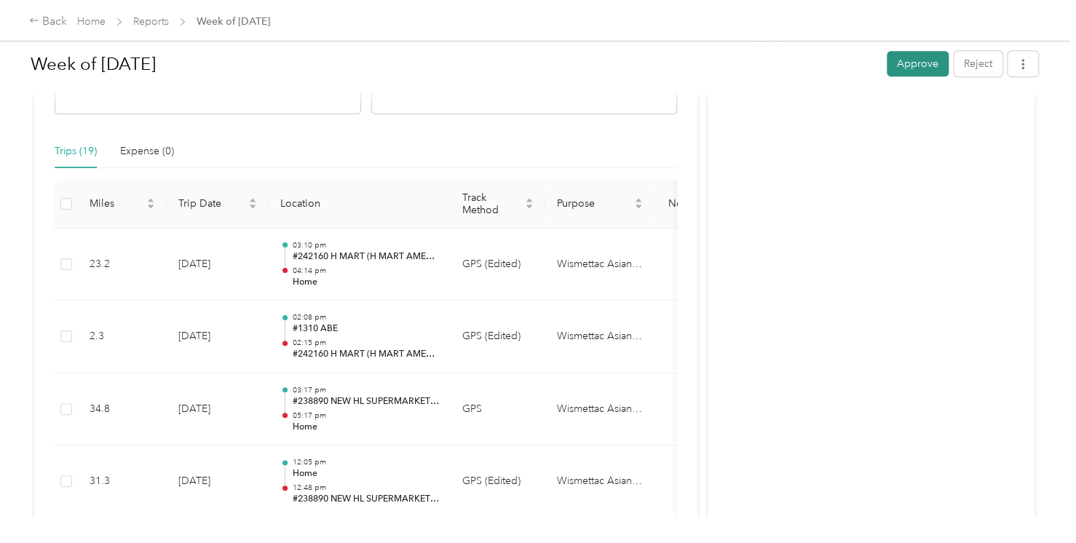
click at [906, 71] on button "Approve" at bounding box center [918, 63] width 62 height 25
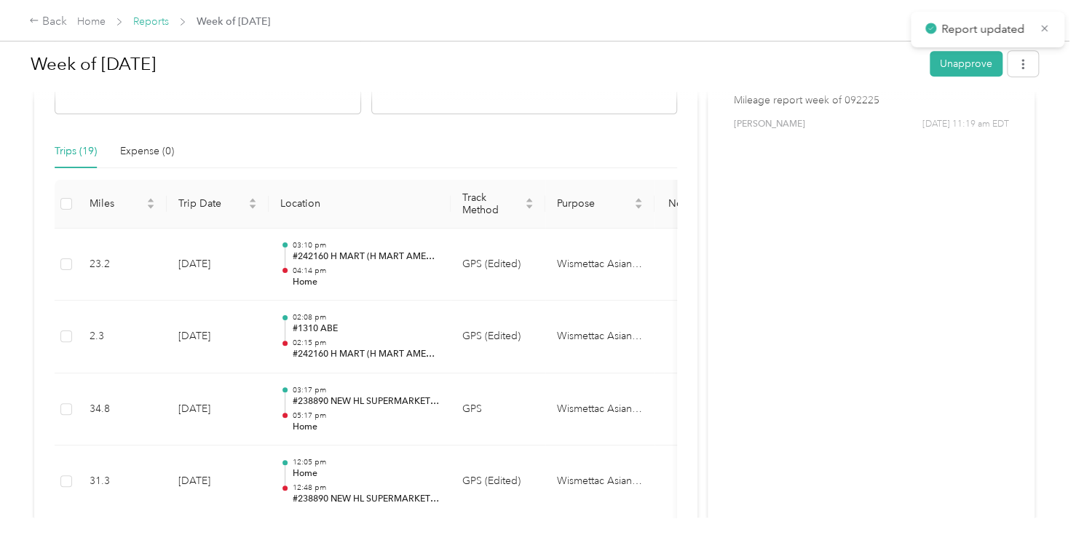
click at [160, 24] on link "Reports" at bounding box center [151, 21] width 36 height 12
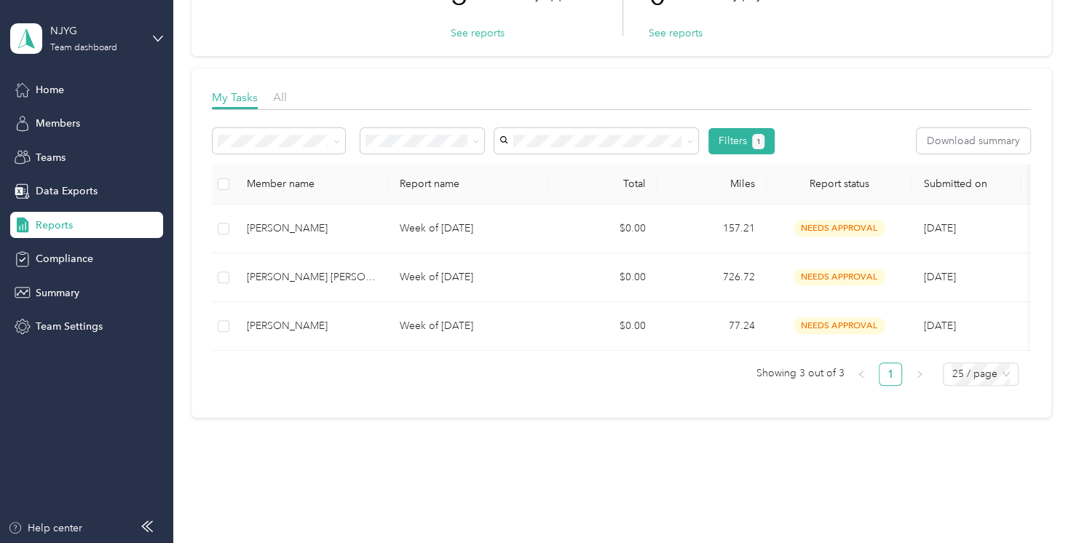
scroll to position [178, 0]
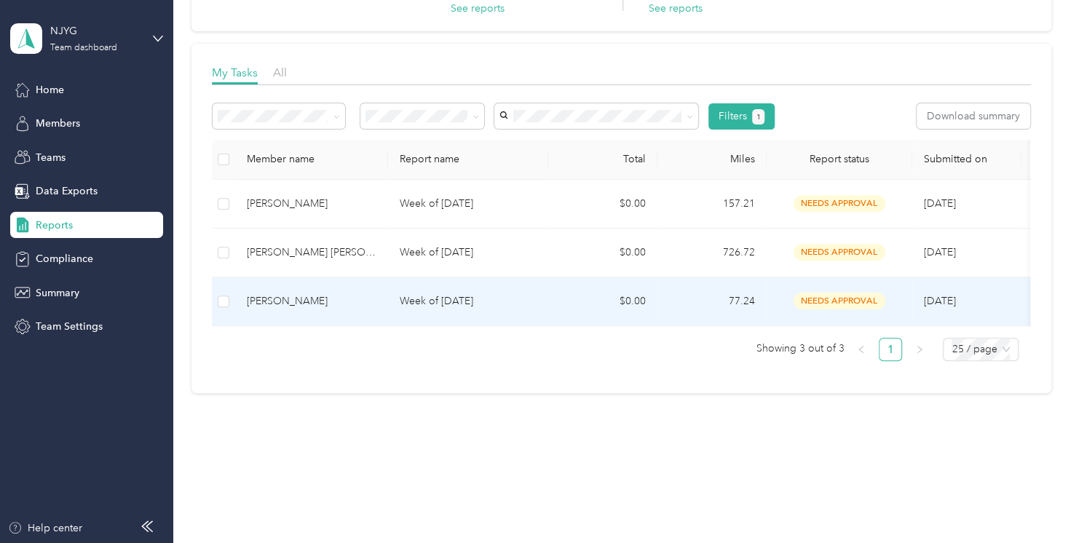
click at [296, 293] on div "[PERSON_NAME]" at bounding box center [312, 301] width 130 height 16
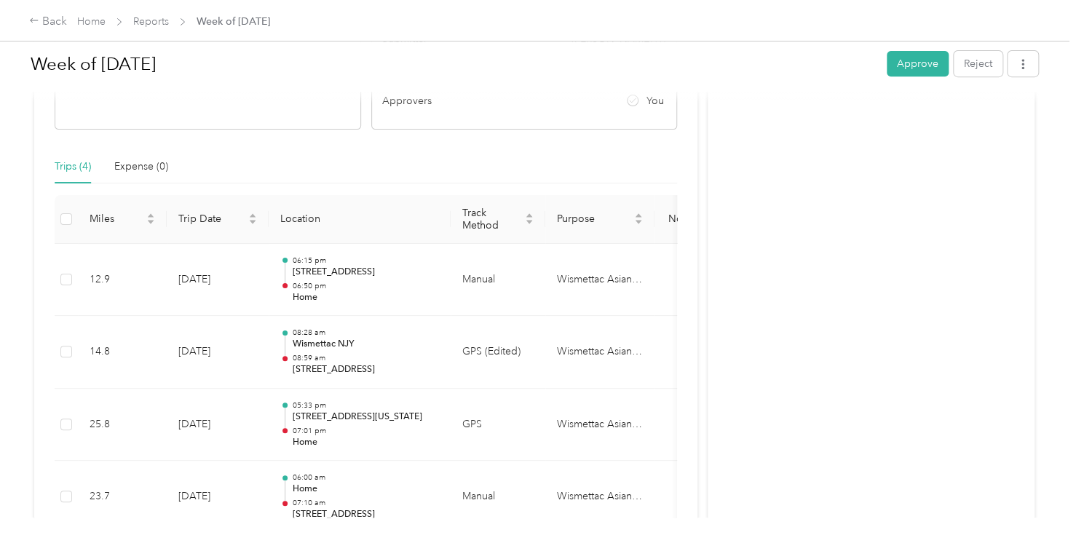
scroll to position [265, 0]
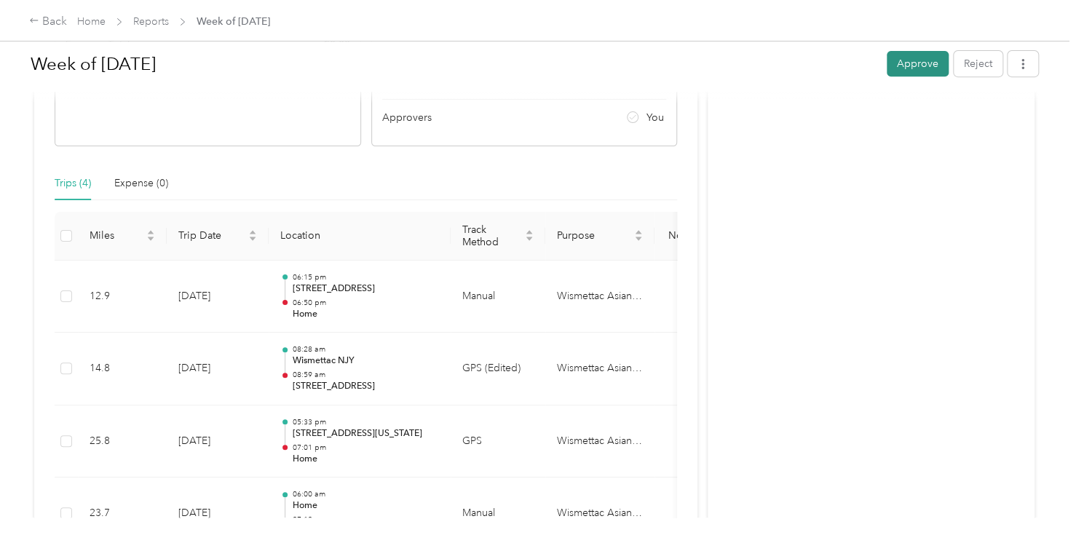
click at [935, 66] on button "Approve" at bounding box center [918, 63] width 62 height 25
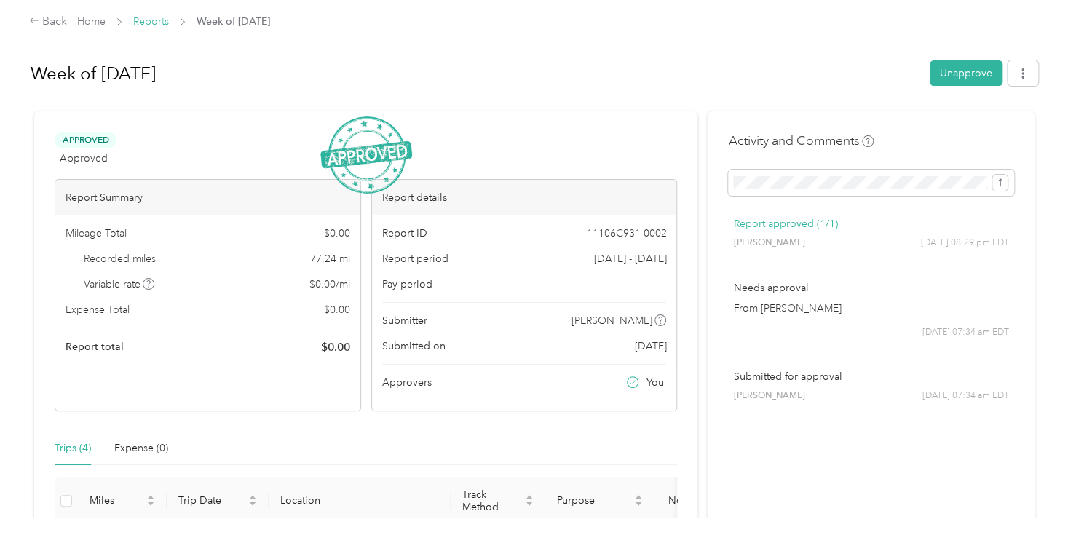
click at [157, 24] on link "Reports" at bounding box center [151, 21] width 36 height 12
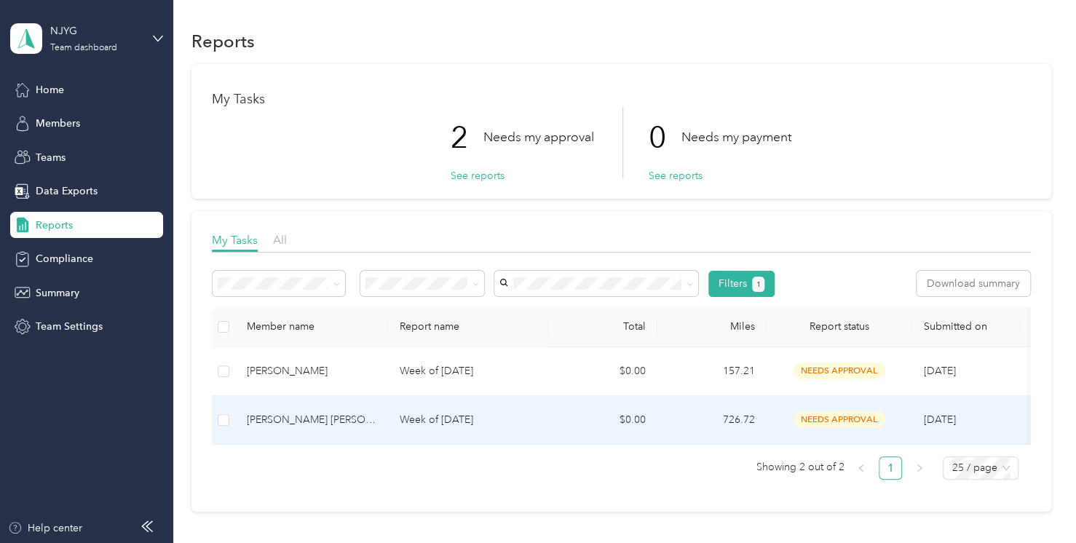
click at [307, 413] on div "[PERSON_NAME] [PERSON_NAME]" at bounding box center [312, 420] width 130 height 16
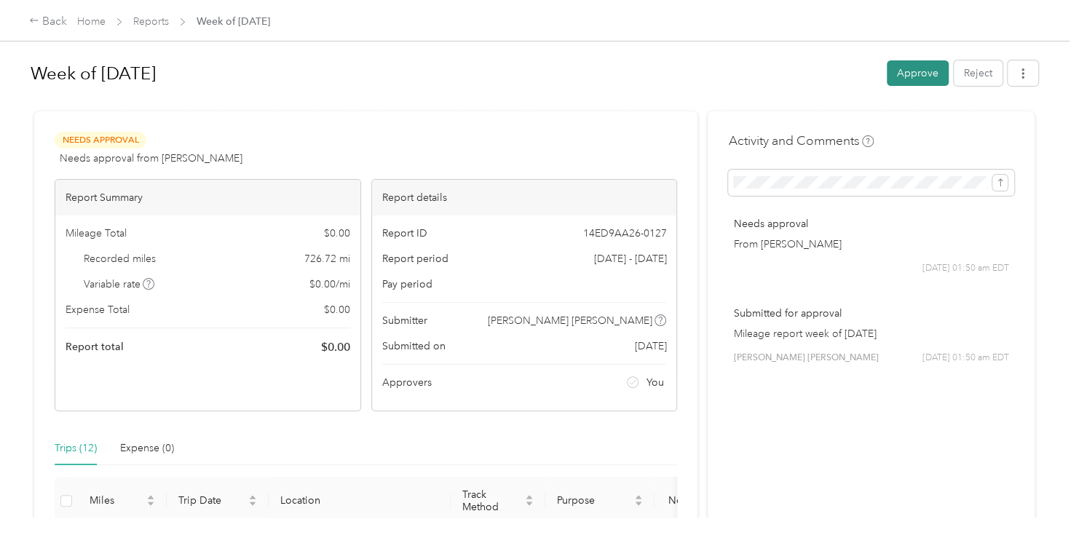
click at [912, 83] on button "Approve" at bounding box center [918, 72] width 62 height 25
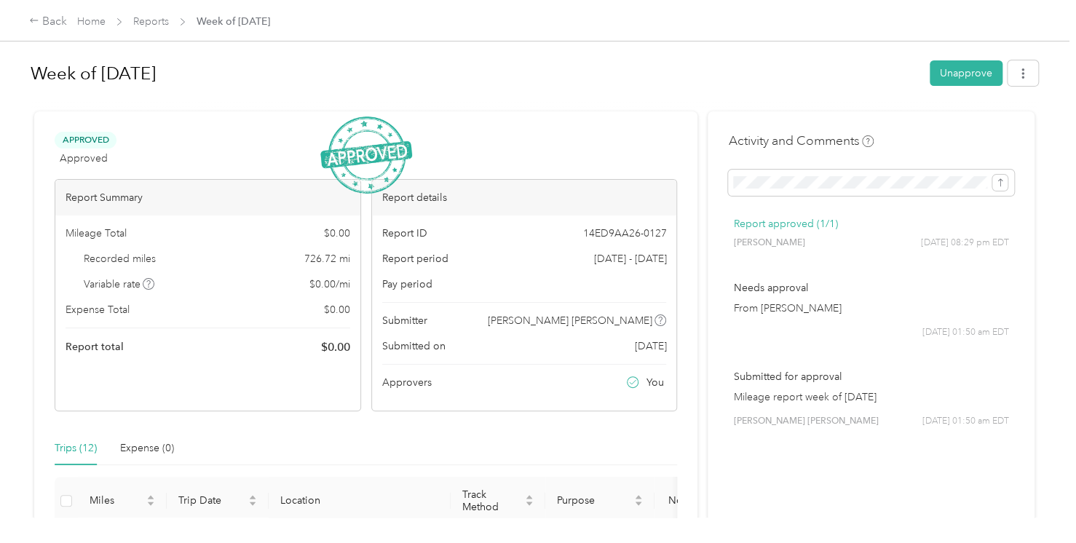
click at [132, 20] on div "Home Reports Week of [DATE]" at bounding box center [173, 21] width 193 height 15
click at [145, 26] on link "Reports" at bounding box center [151, 21] width 36 height 12
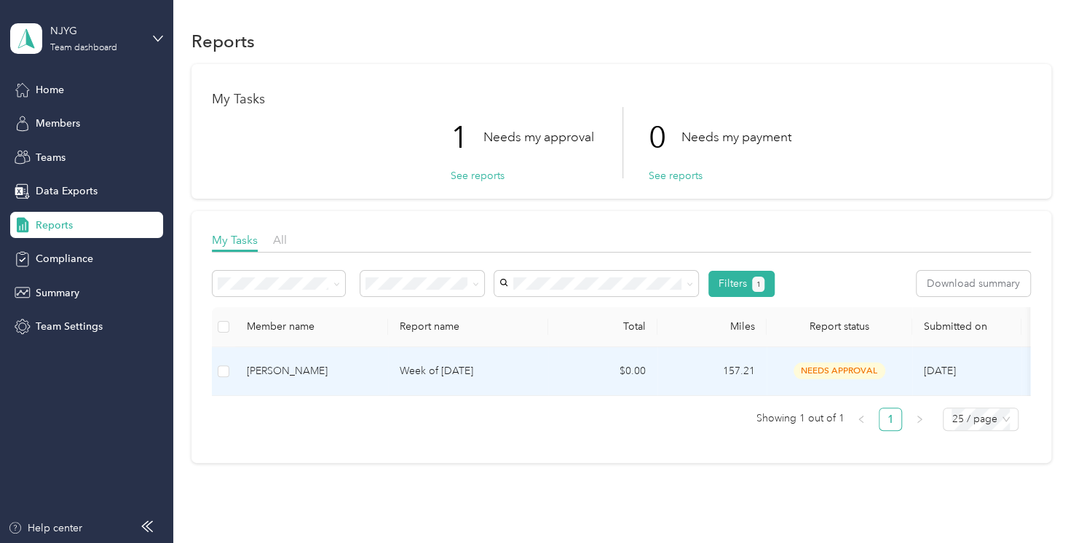
click at [296, 368] on div "[PERSON_NAME]" at bounding box center [312, 371] width 130 height 16
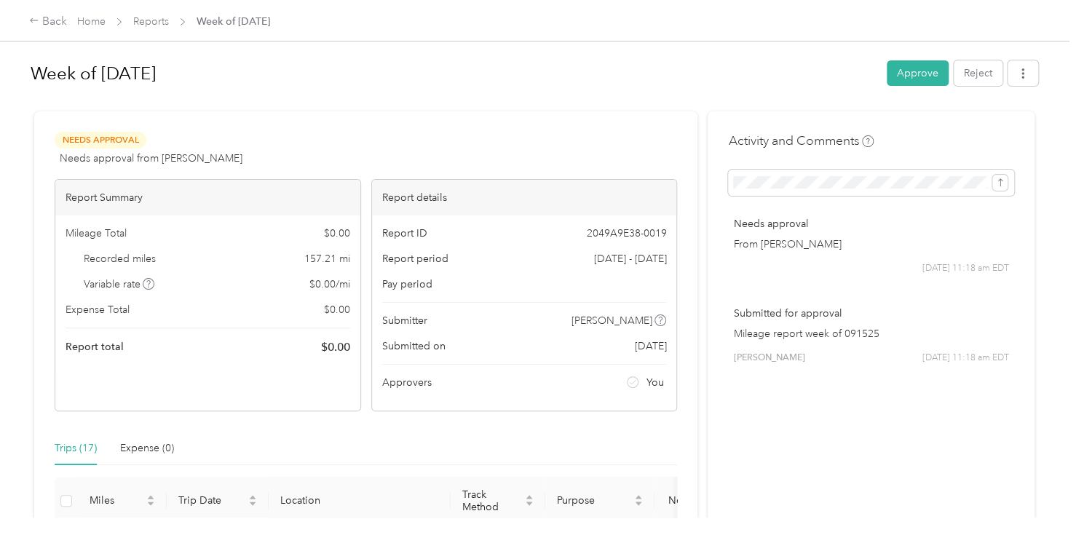
scroll to position [582, 0]
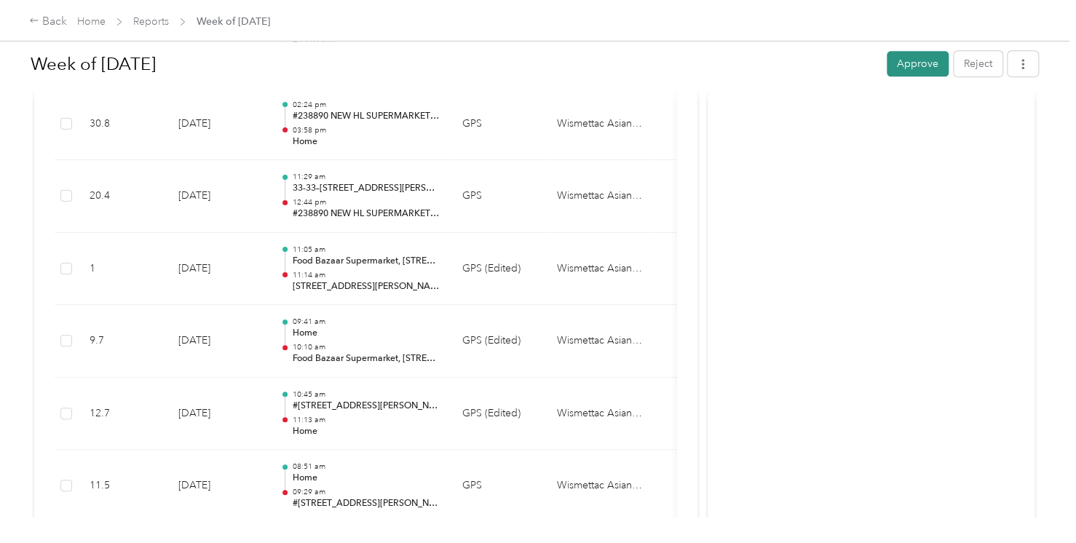
click at [888, 64] on button "Approve" at bounding box center [918, 63] width 62 height 25
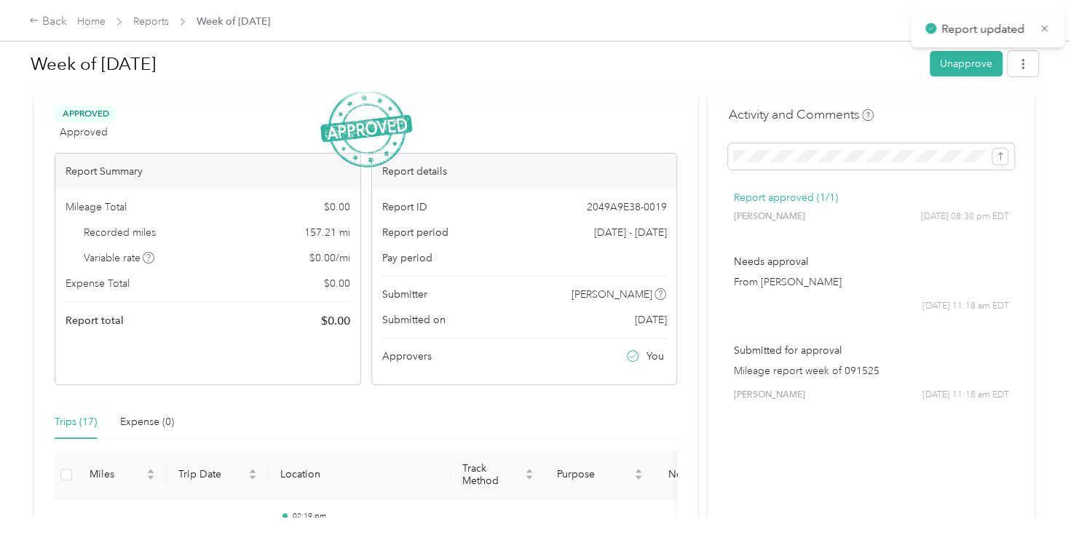
scroll to position [0, 0]
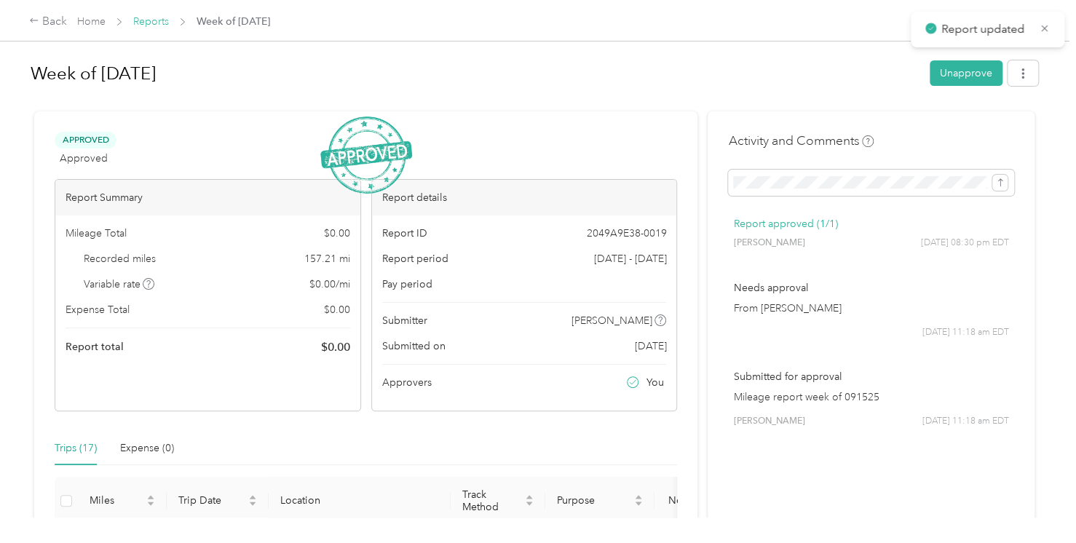
click at [142, 20] on link "Reports" at bounding box center [151, 21] width 36 height 12
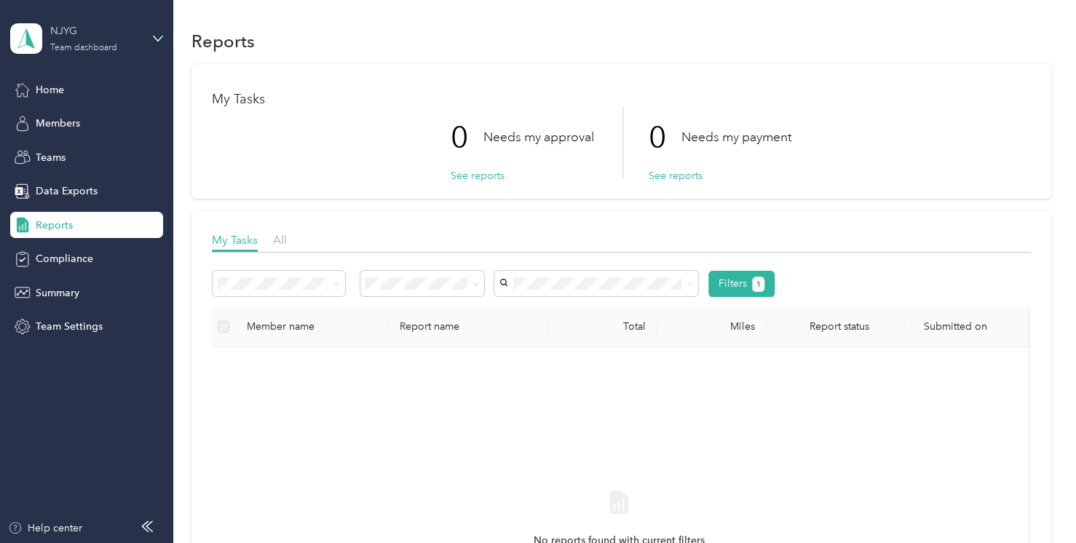
click at [66, 28] on div "NJYG" at bounding box center [95, 30] width 91 height 15
click at [82, 182] on div "Log out" at bounding box center [204, 185] width 368 height 25
